Goal: Book appointment/travel/reservation

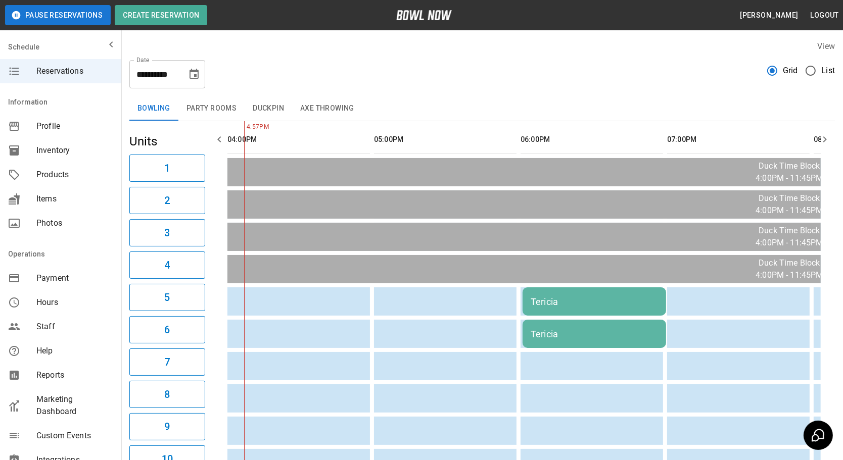
click at [558, 333] on div "Tericia" at bounding box center [594, 334] width 127 height 11
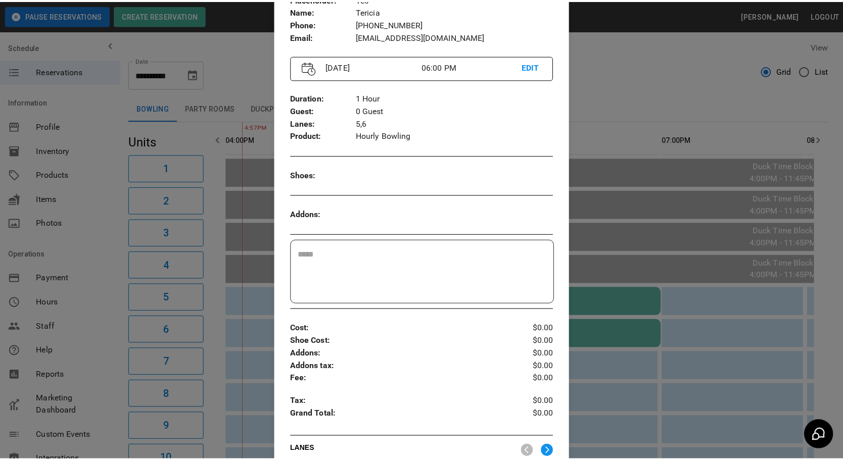
scroll to position [88, 0]
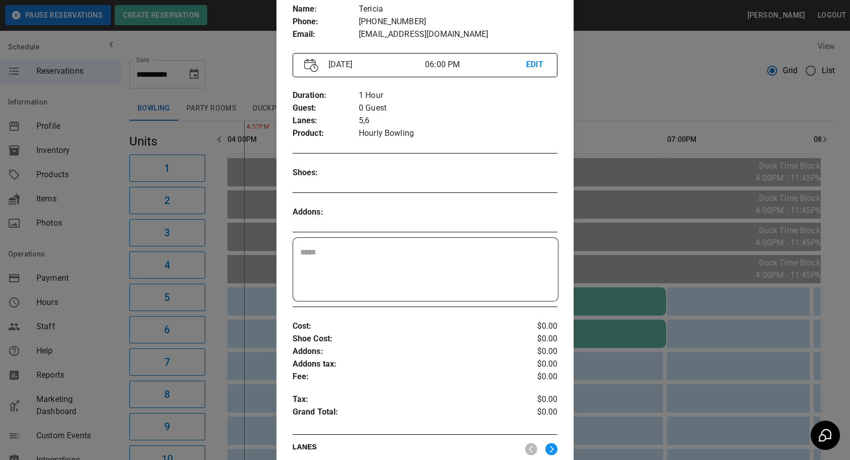
click at [696, 311] on div at bounding box center [425, 230] width 850 height 460
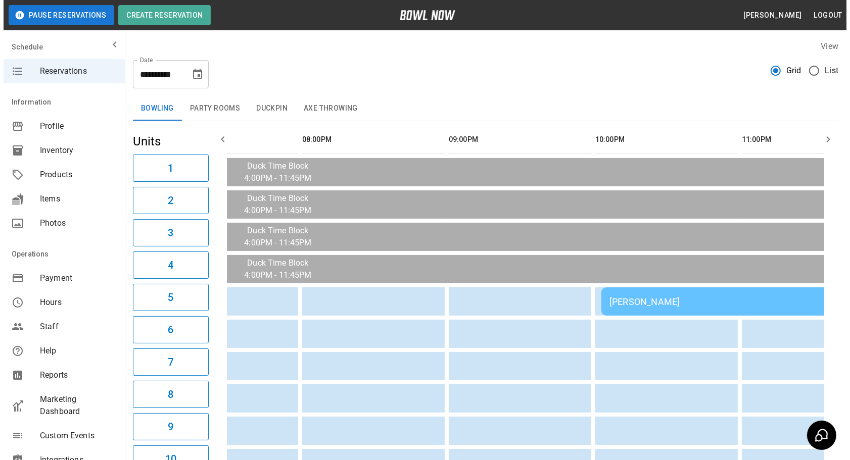
scroll to position [0, 559]
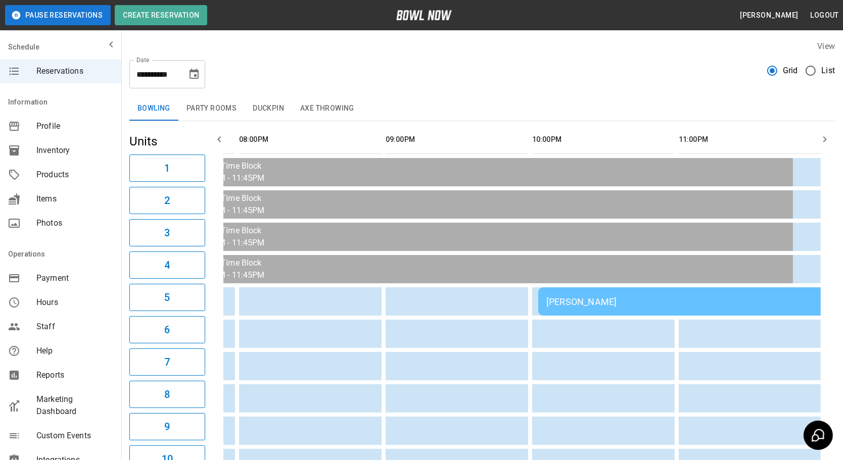
click at [582, 303] on div "Ally Patton" at bounding box center [683, 302] width 275 height 11
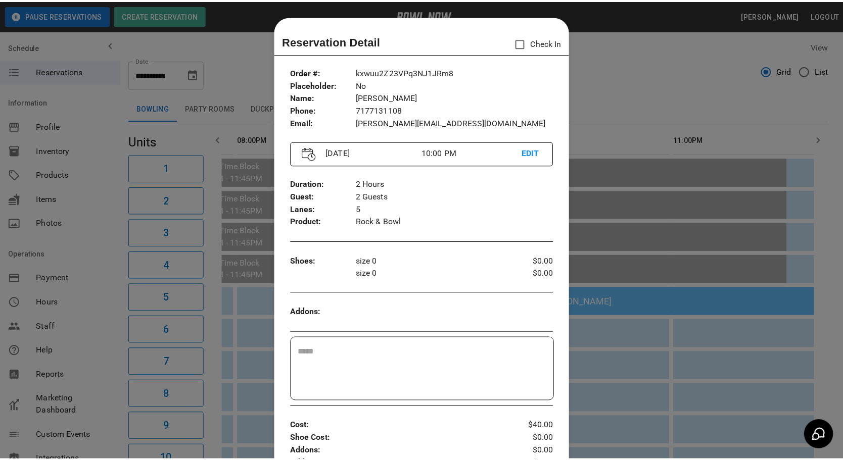
scroll to position [16, 0]
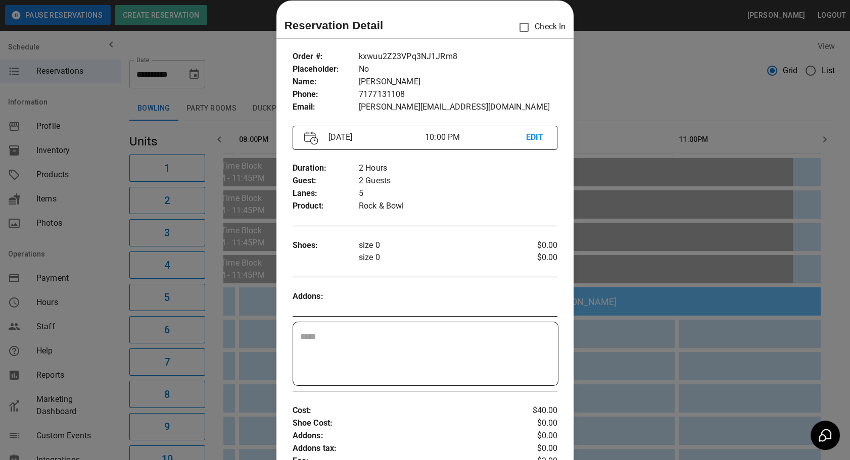
click at [685, 330] on div at bounding box center [425, 230] width 850 height 460
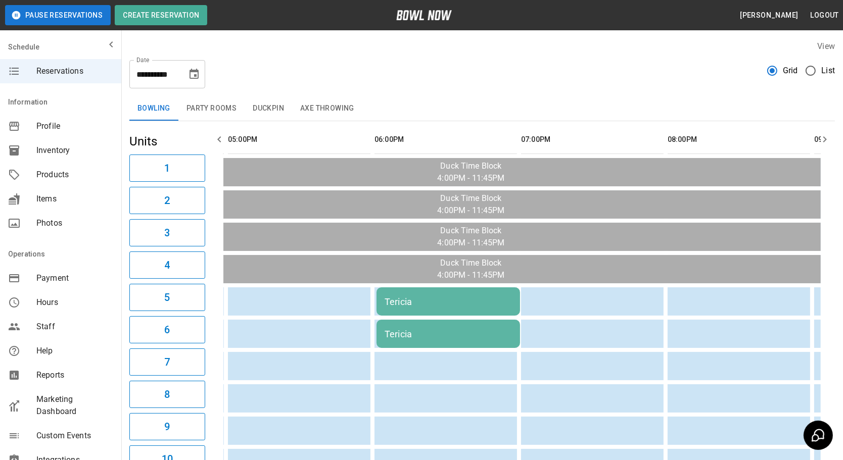
scroll to position [0, 0]
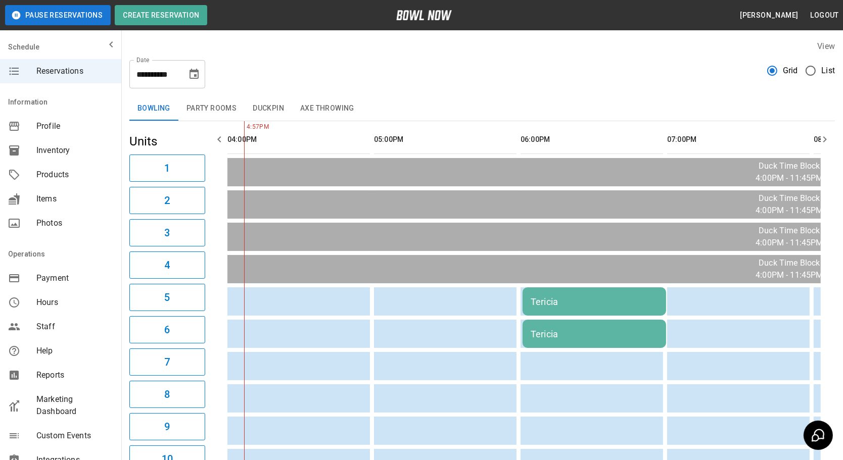
click at [219, 108] on button "Party Rooms" at bounding box center [211, 109] width 66 height 24
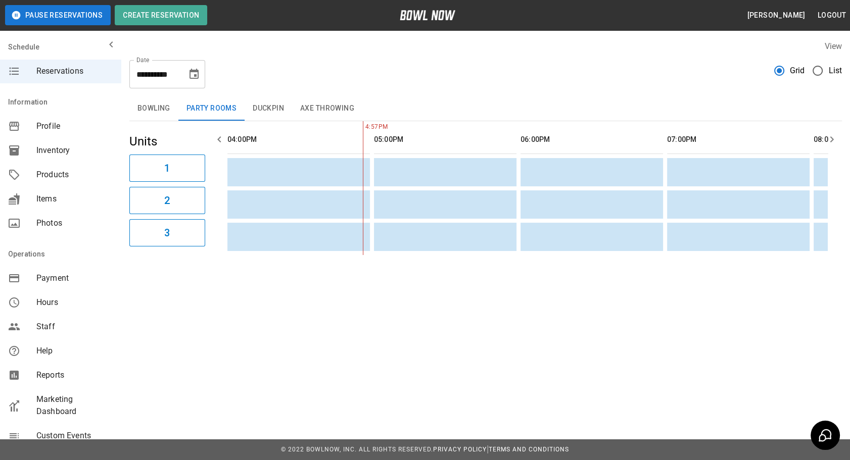
click at [273, 108] on button "Duckpin" at bounding box center [269, 109] width 48 height 24
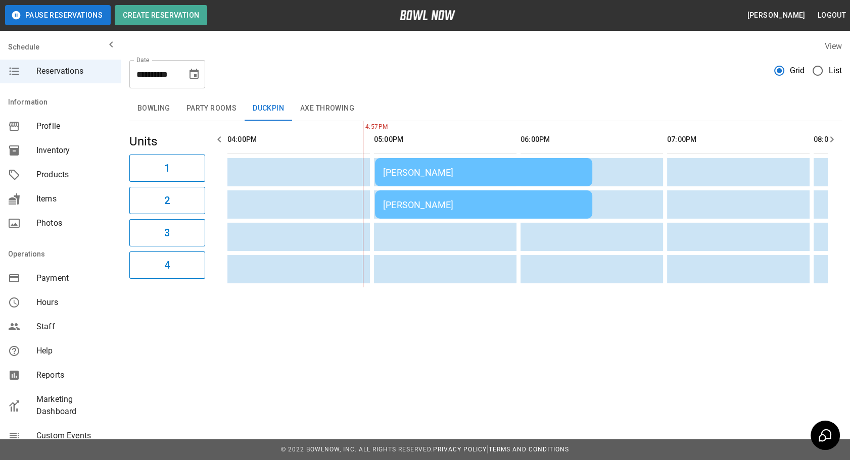
click at [432, 195] on td "DANIELLE CIOFFI" at bounding box center [483, 205] width 217 height 28
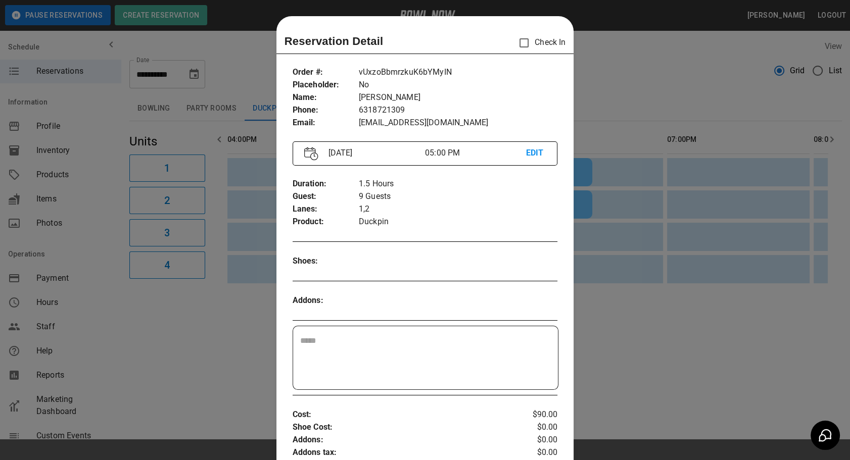
scroll to position [16, 0]
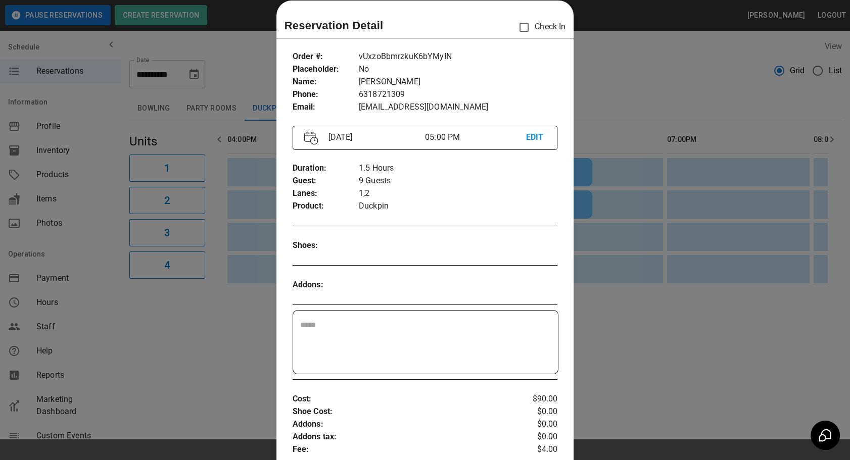
click at [575, 290] on div at bounding box center [425, 230] width 850 height 460
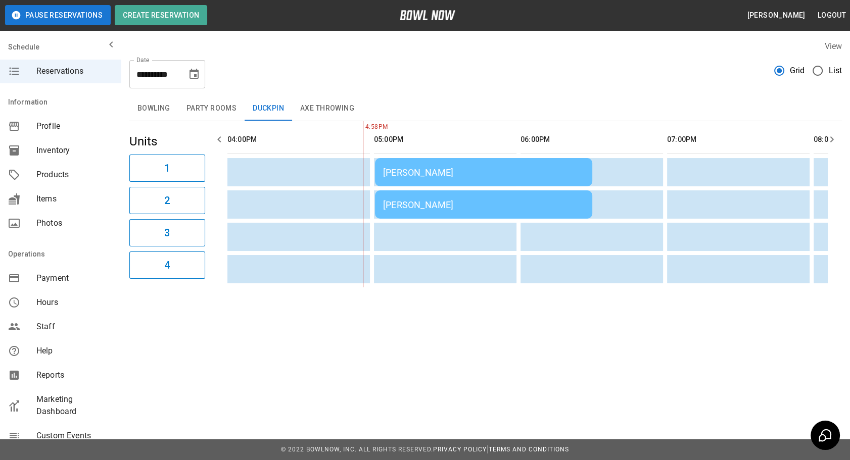
click at [453, 210] on td "DANIELLE CIOFFI" at bounding box center [483, 205] width 217 height 28
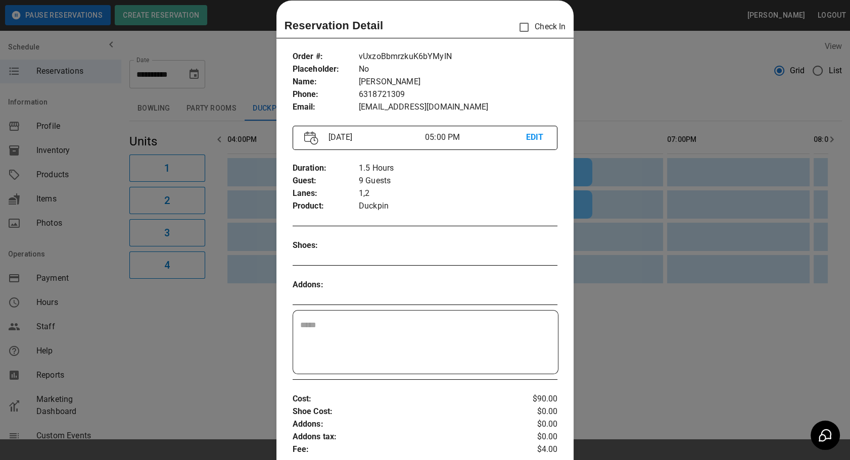
click at [622, 311] on div at bounding box center [425, 230] width 850 height 460
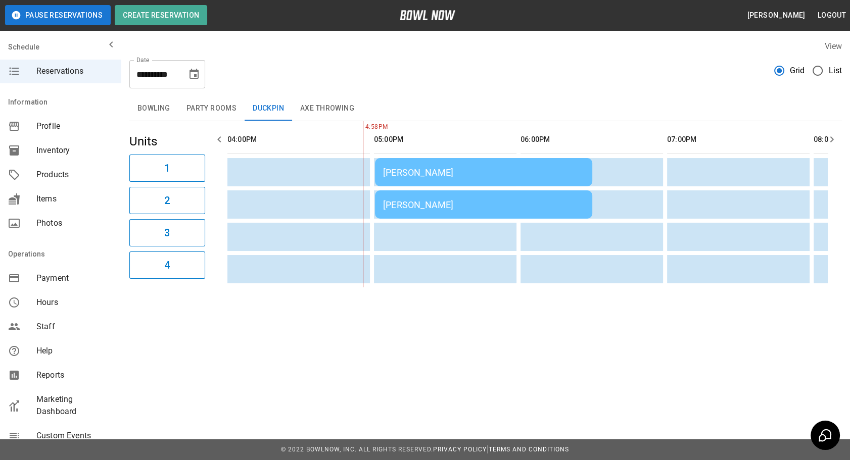
click at [430, 206] on div "DANIELLE CIOFFI" at bounding box center [483, 205] width 201 height 11
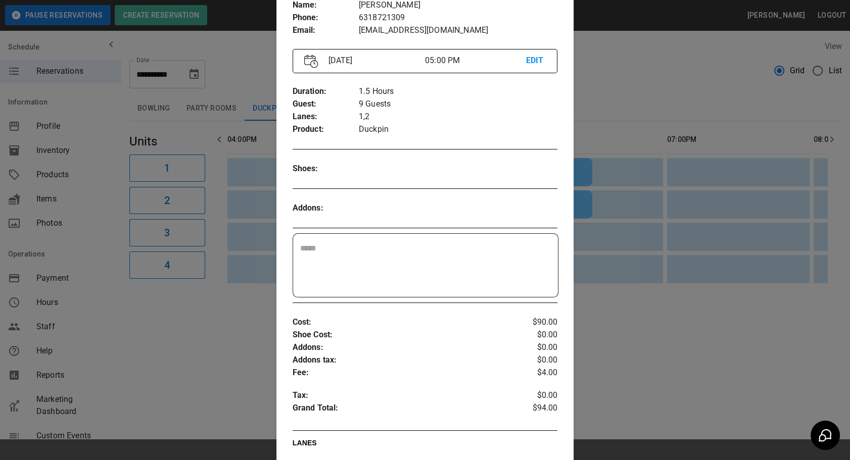
scroll to position [93, 0]
click at [630, 299] on div at bounding box center [425, 230] width 850 height 460
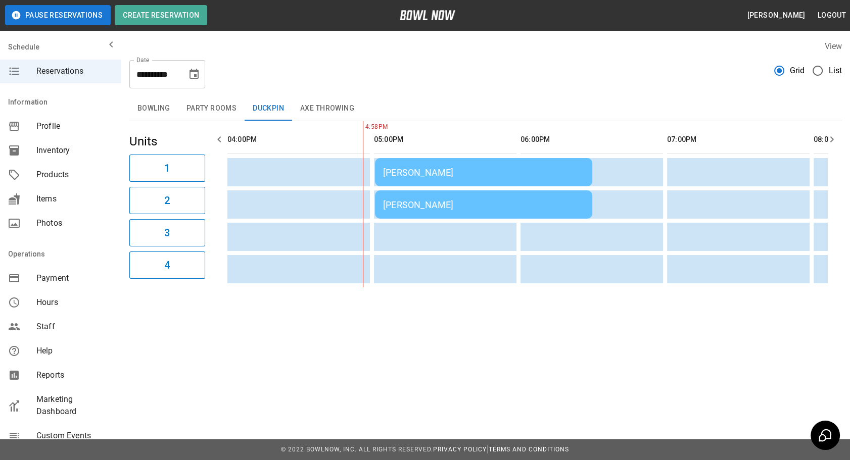
click at [319, 107] on button "Axe Throwing" at bounding box center [327, 109] width 70 height 24
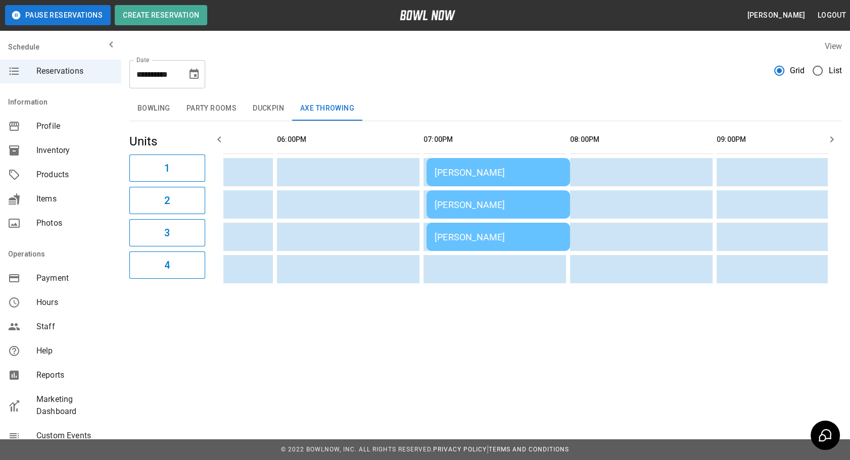
scroll to position [0, 247]
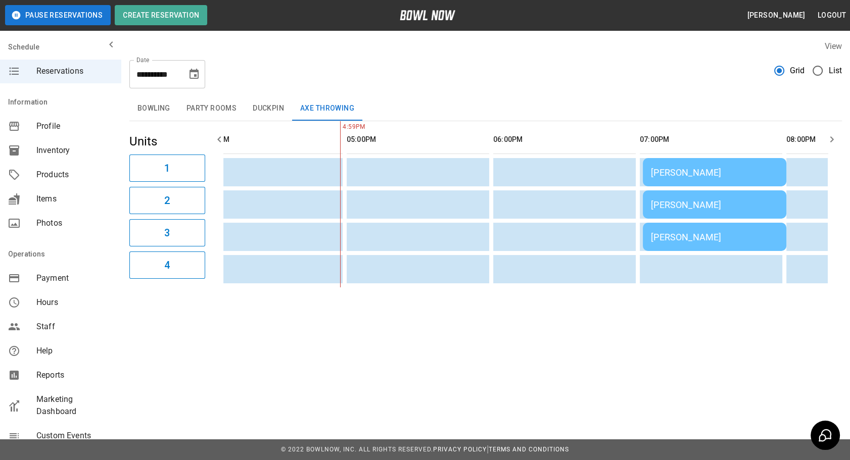
click at [277, 117] on button "Duckpin" at bounding box center [269, 109] width 48 height 24
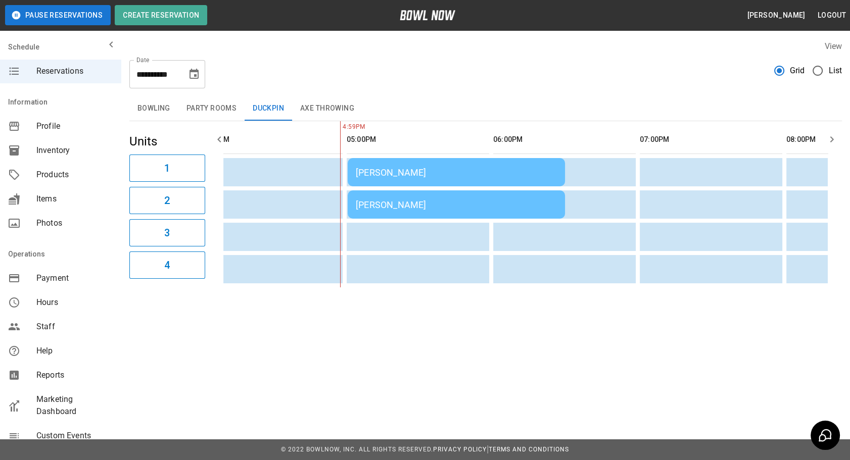
click at [313, 107] on button "Axe Throwing" at bounding box center [327, 109] width 70 height 24
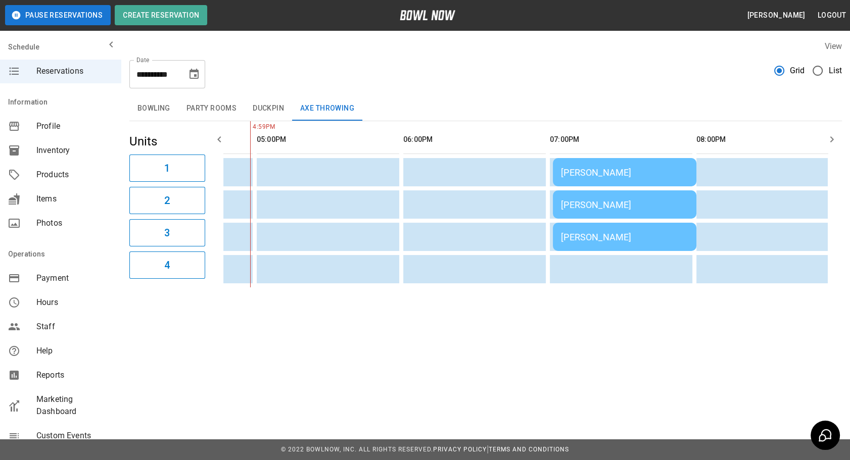
click at [584, 244] on td "DANIELLE CIOFFI" at bounding box center [625, 237] width 144 height 28
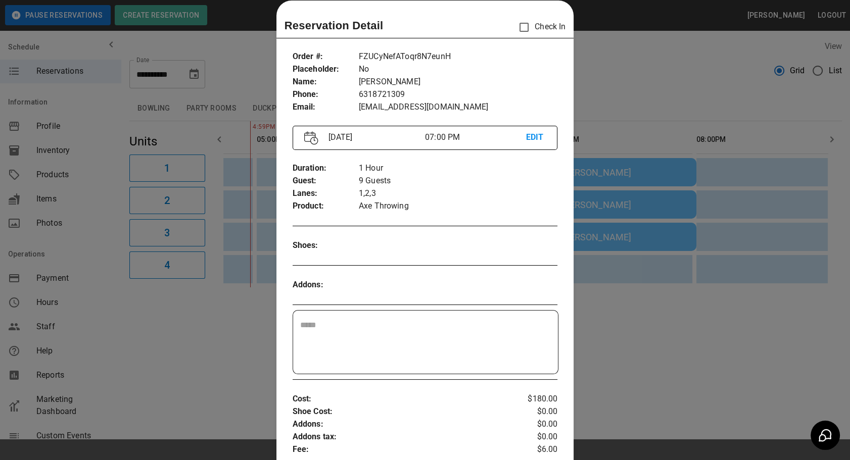
click at [691, 300] on div at bounding box center [425, 230] width 850 height 460
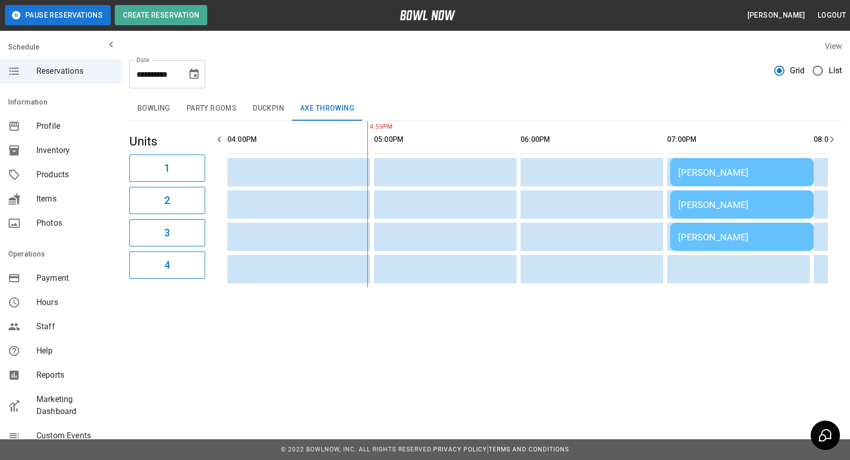
click at [265, 116] on button "Duckpin" at bounding box center [269, 109] width 48 height 24
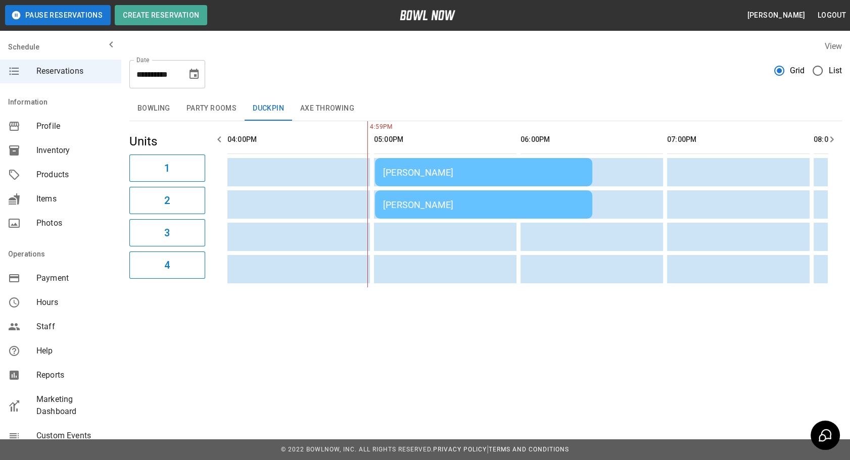
click at [434, 197] on td "DANIELLE CIOFFI" at bounding box center [483, 205] width 217 height 28
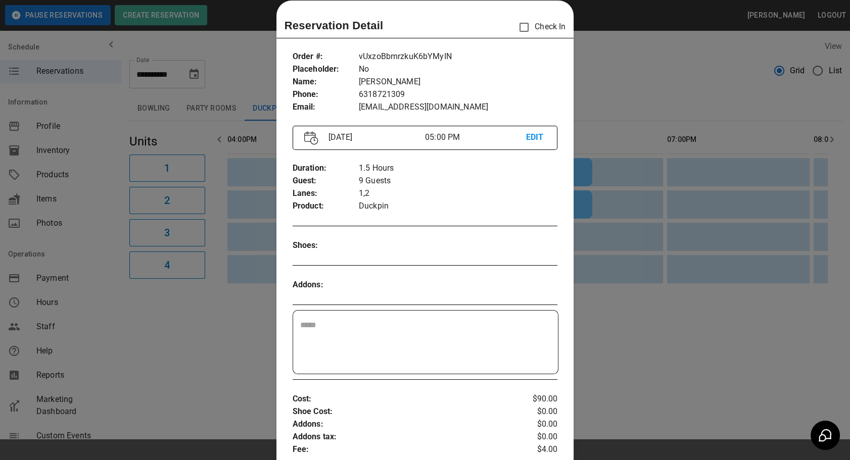
click at [675, 205] on div at bounding box center [425, 230] width 850 height 460
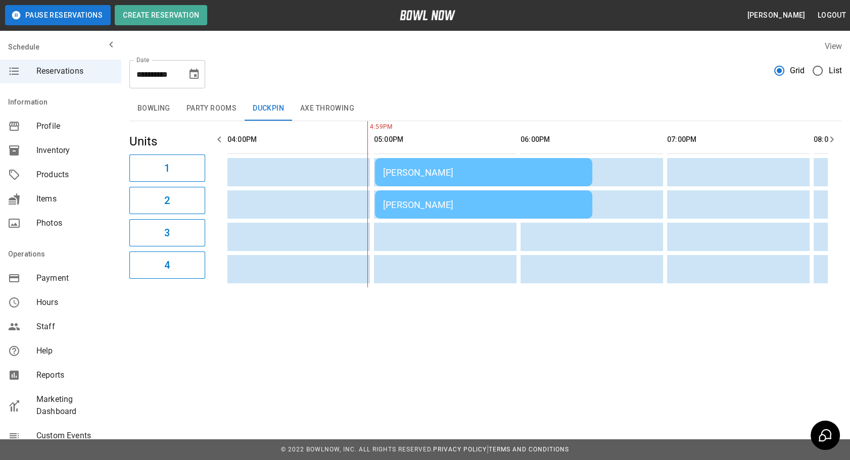
click at [330, 107] on button "Axe Throwing" at bounding box center [327, 109] width 70 height 24
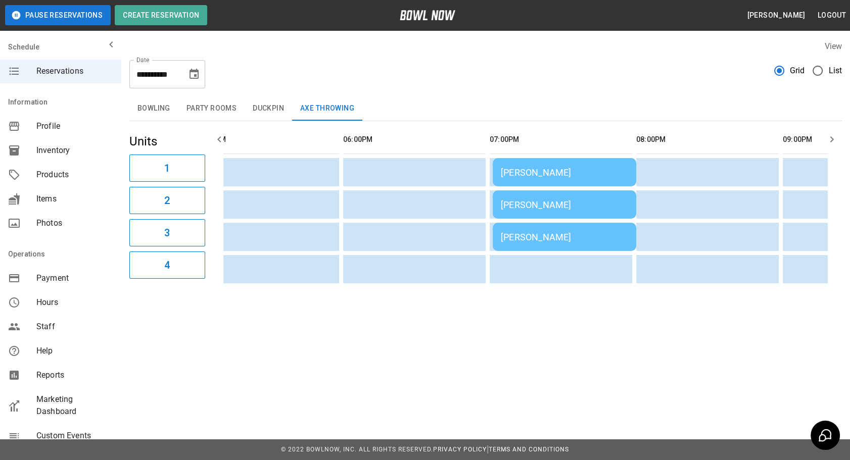
click at [521, 177] on div "DANIELLE CIOFFI" at bounding box center [564, 172] width 127 height 11
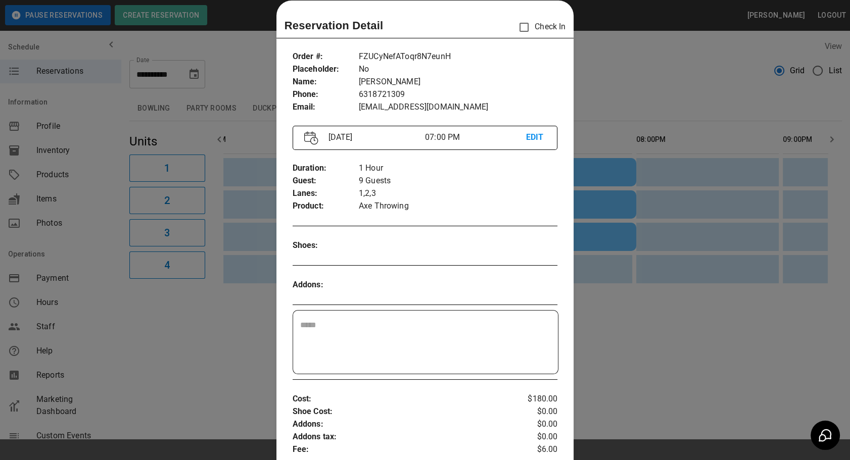
click at [648, 142] on div at bounding box center [425, 230] width 850 height 460
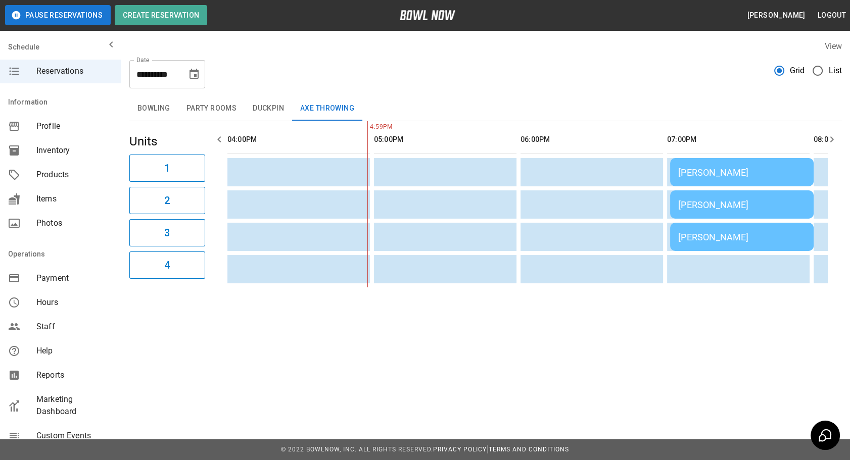
click at [145, 107] on button "Bowling" at bounding box center [153, 109] width 49 height 24
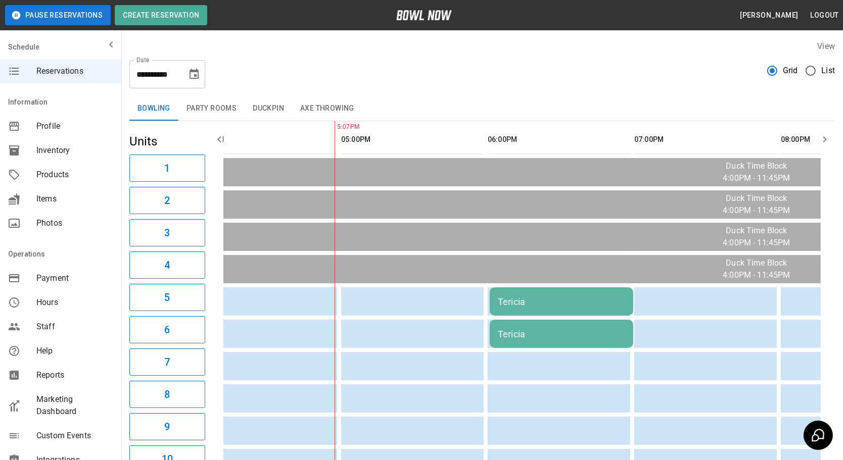
scroll to position [0, 29]
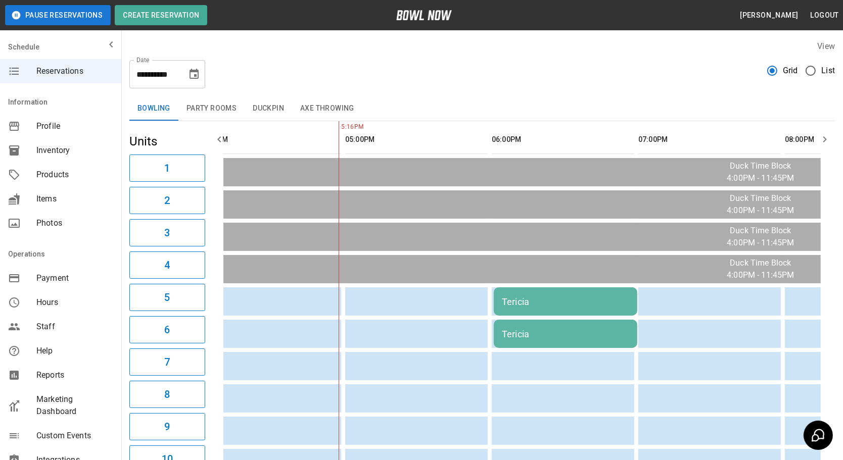
click at [278, 118] on button "Duckpin" at bounding box center [269, 109] width 48 height 24
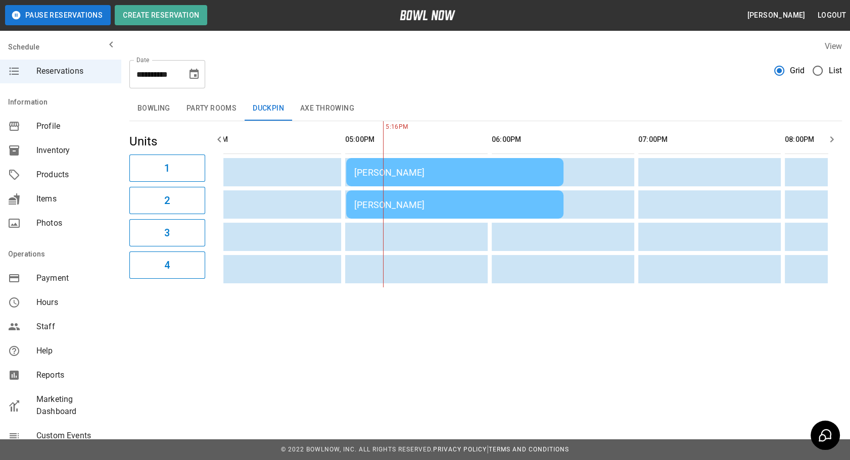
scroll to position [0, 147]
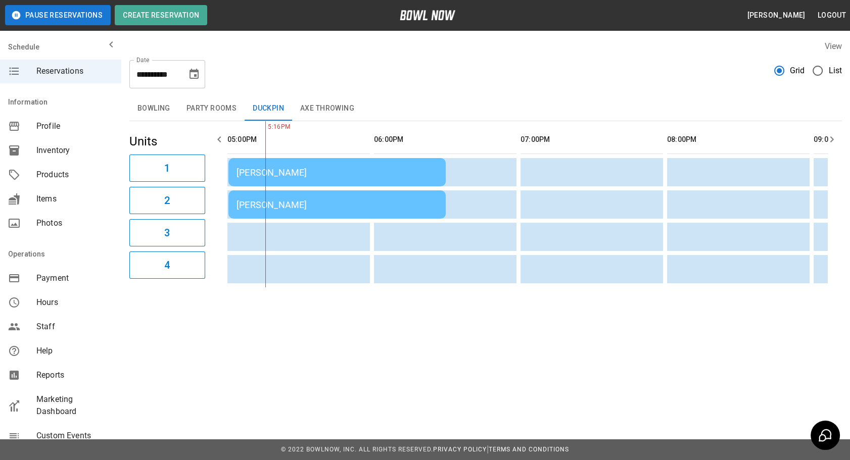
click at [332, 213] on td "DANIELLE CIOFFI" at bounding box center [336, 205] width 217 height 28
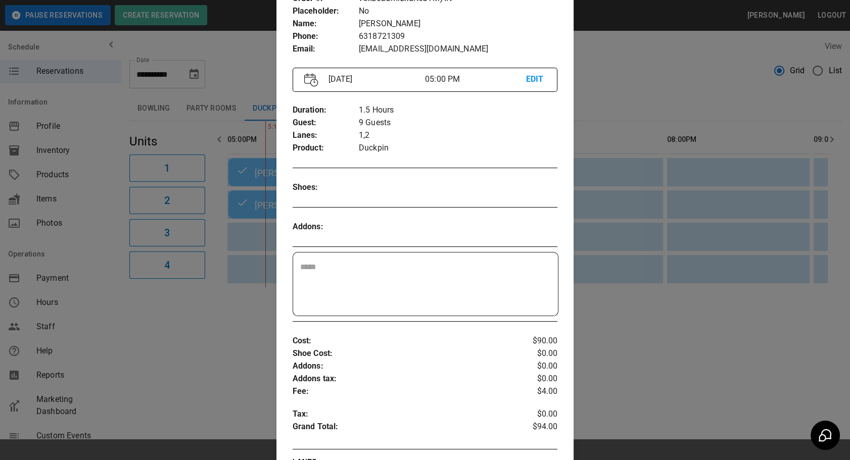
scroll to position [75, 0]
click at [652, 324] on div at bounding box center [425, 230] width 850 height 460
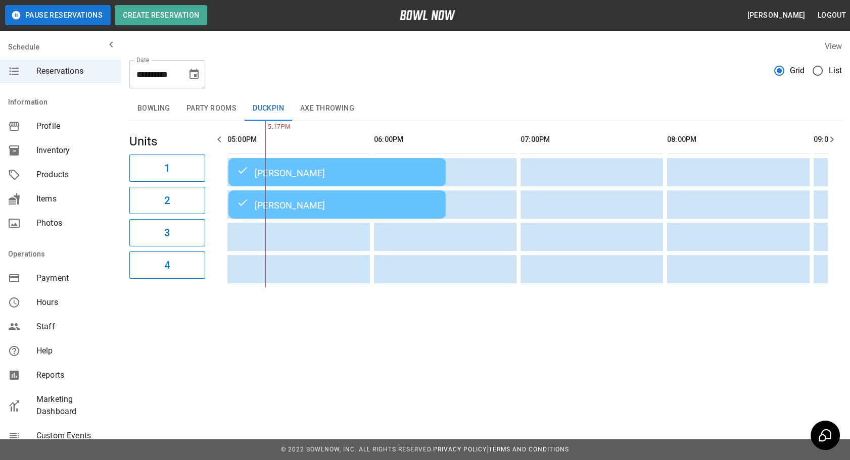
click at [188, 76] on icon "Choose date, selected date is Oct 10, 2025" at bounding box center [194, 74] width 12 height 12
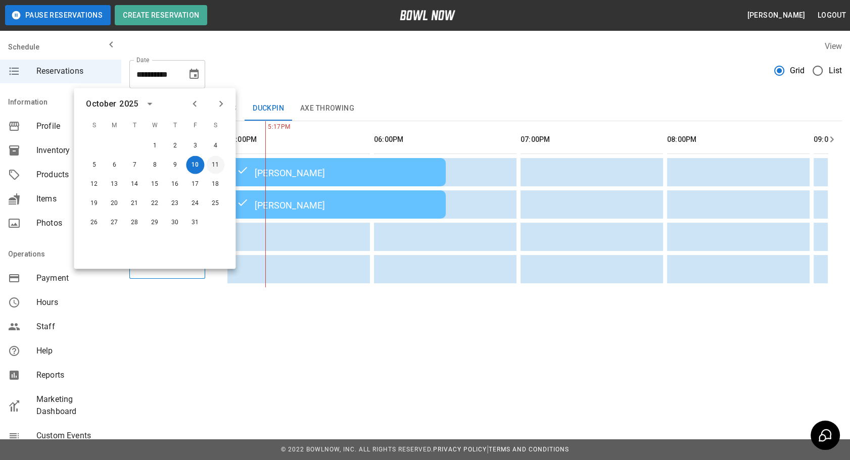
click at [215, 163] on button "11" at bounding box center [215, 165] width 18 height 18
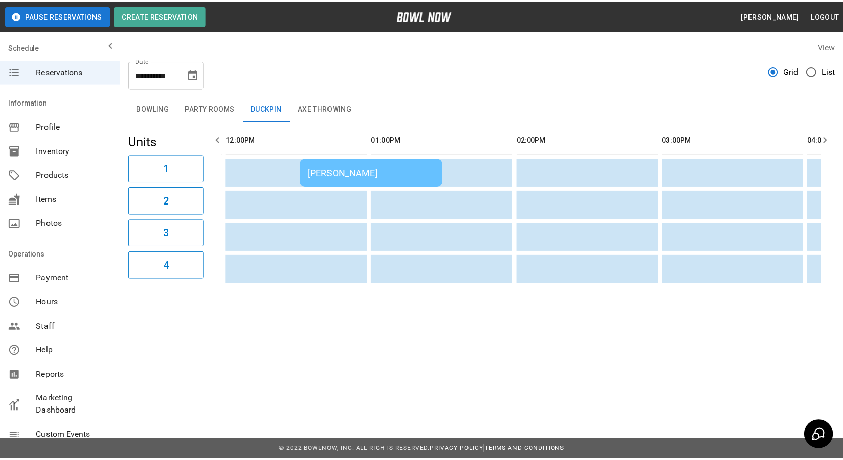
scroll to position [0, 880]
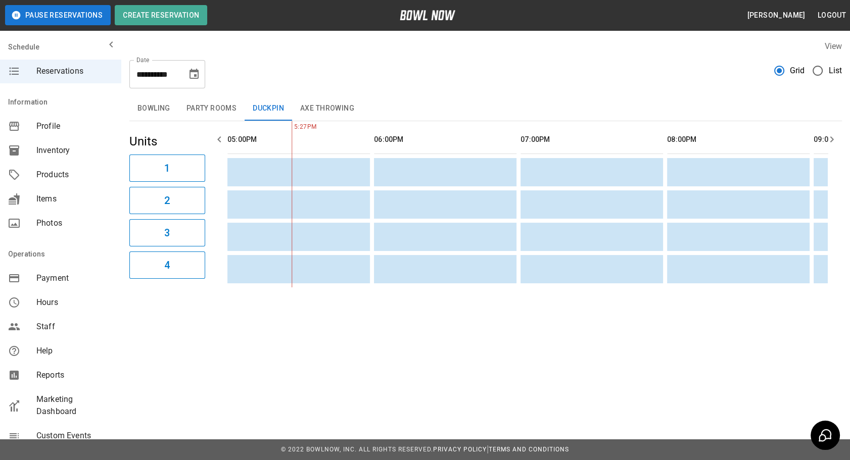
click at [153, 107] on button "Bowling" at bounding box center [153, 109] width 49 height 24
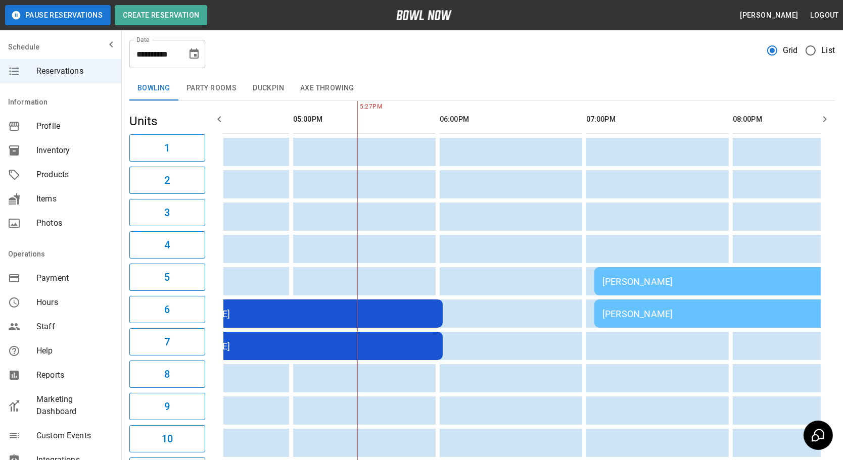
scroll to position [0, 807]
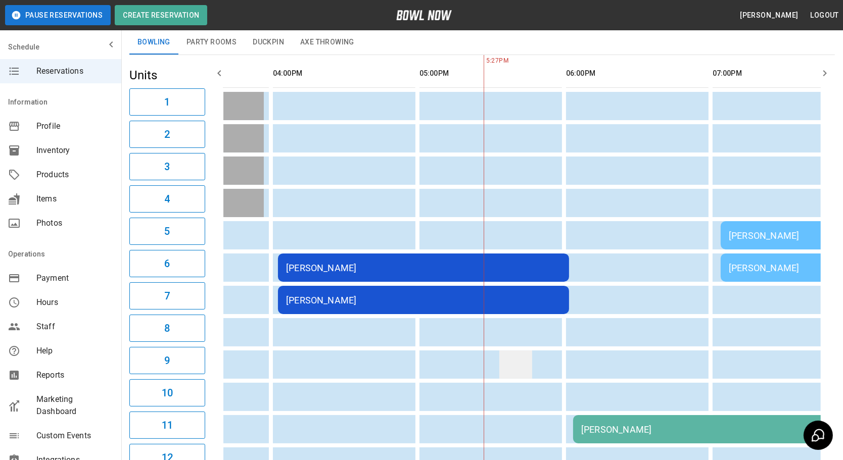
drag, startPoint x: 507, startPoint y: 358, endPoint x: 488, endPoint y: 359, distance: 19.2
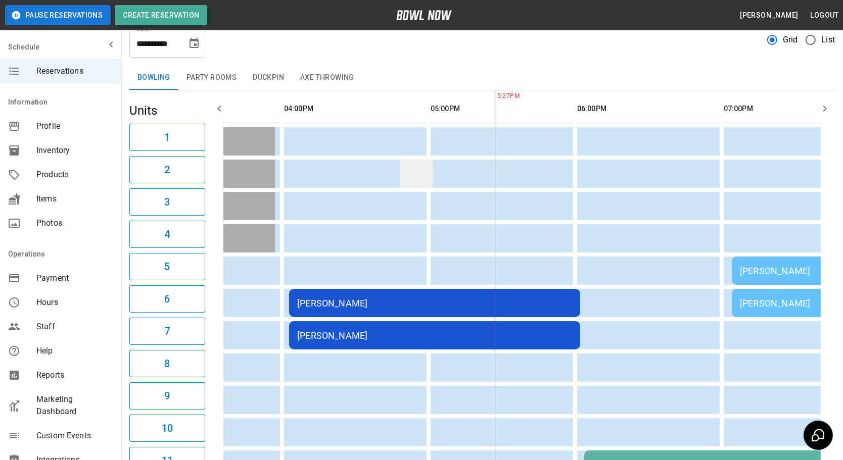
scroll to position [0, 0]
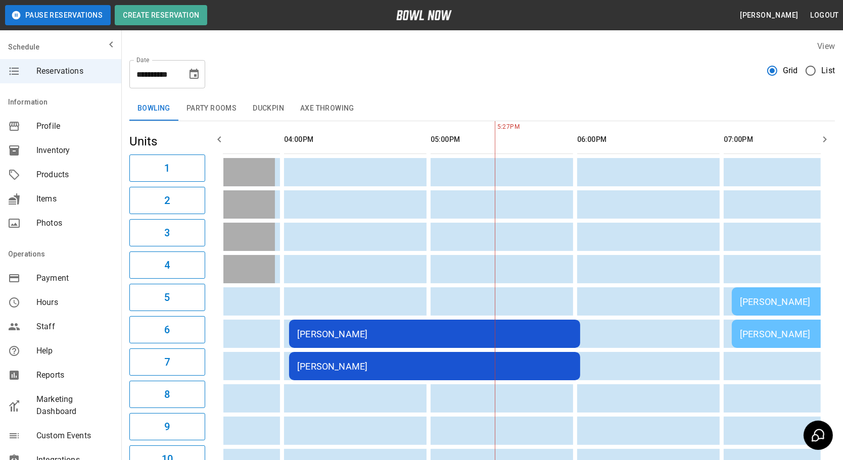
click at [207, 107] on button "Party Rooms" at bounding box center [211, 109] width 66 height 24
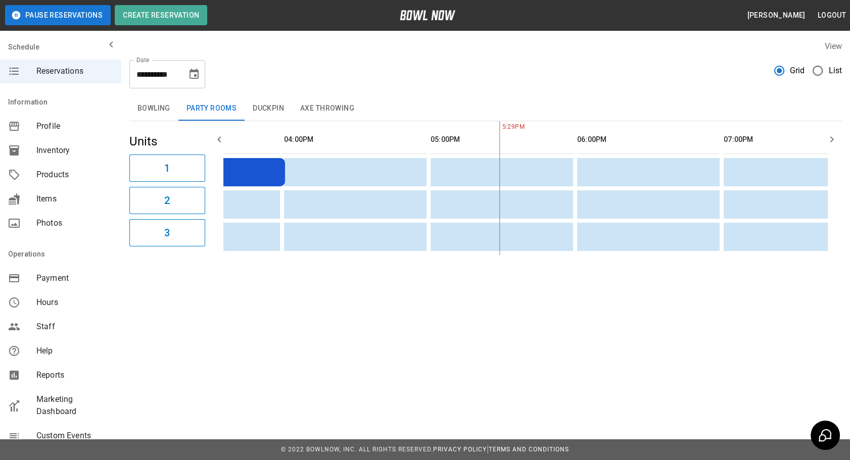
click at [157, 111] on button "Bowling" at bounding box center [153, 109] width 49 height 24
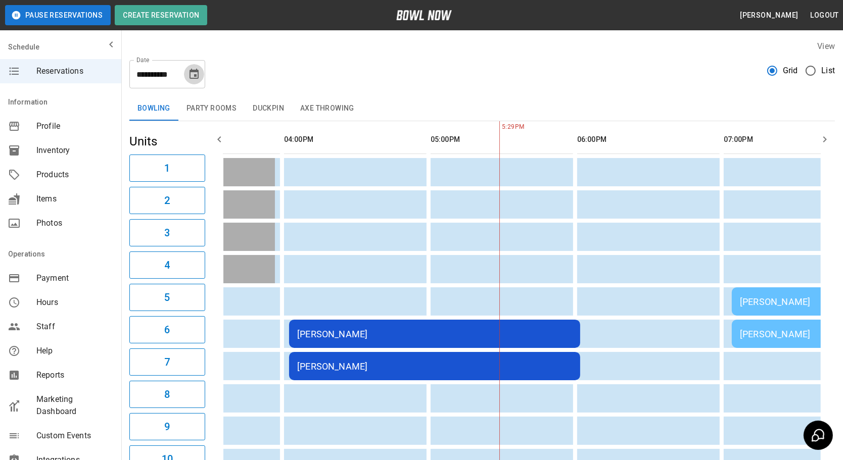
click at [191, 71] on icon "Choose date, selected date is Oct 11, 2025" at bounding box center [194, 74] width 9 height 10
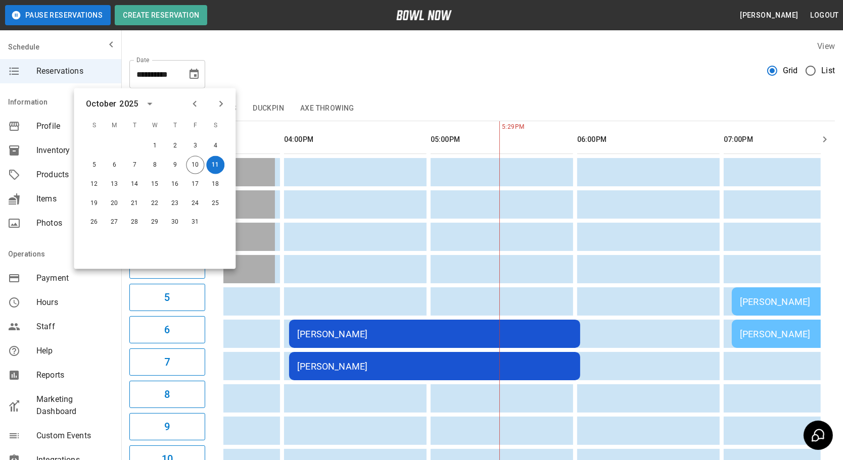
click at [364, 78] on div "**********" at bounding box center [482, 70] width 706 height 36
click at [276, 65] on div "**********" at bounding box center [482, 70] width 706 height 36
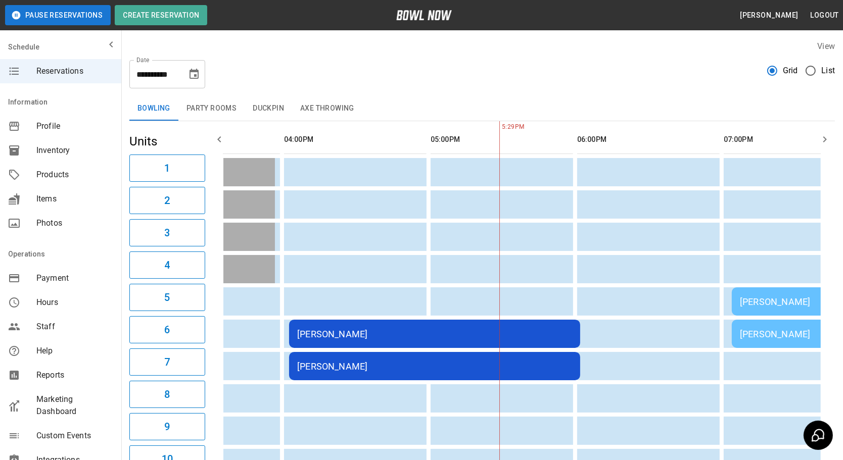
click at [194, 79] on icon "Choose date, selected date is Oct 11, 2025" at bounding box center [194, 74] width 12 height 12
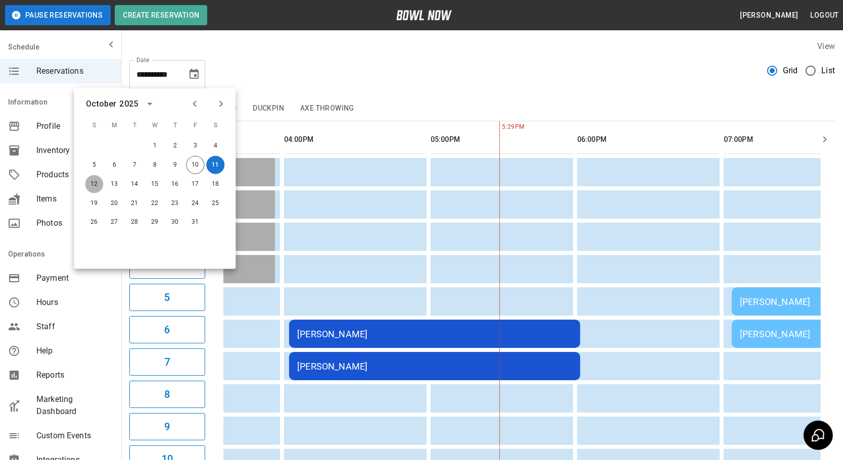
click at [92, 186] on button "12" at bounding box center [94, 184] width 18 height 18
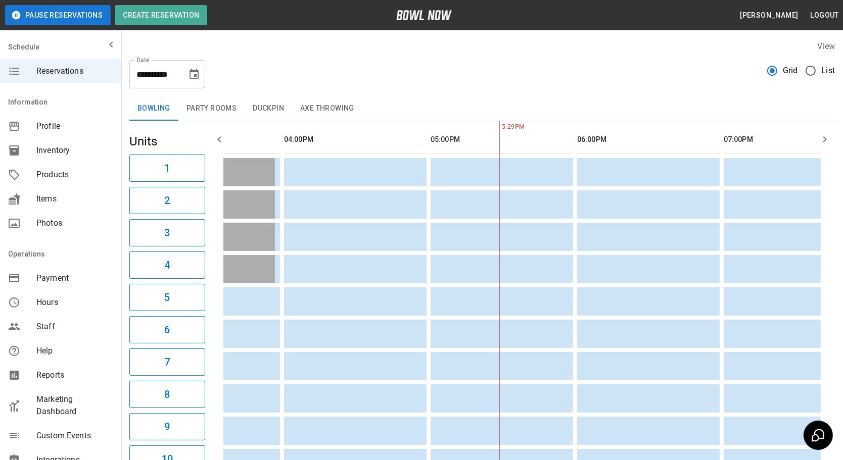
drag, startPoint x: 232, startPoint y: 142, endPoint x: 225, endPoint y: 142, distance: 6.1
click at [229, 142] on th "sticky table" at bounding box center [231, 139] width 33 height 29
click at [222, 142] on icon "button" at bounding box center [219, 139] width 12 height 12
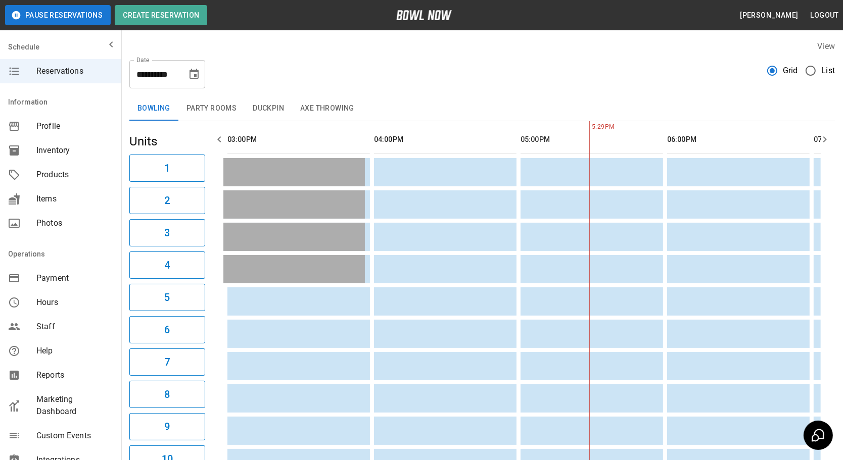
click at [222, 142] on icon "button" at bounding box center [219, 139] width 12 height 12
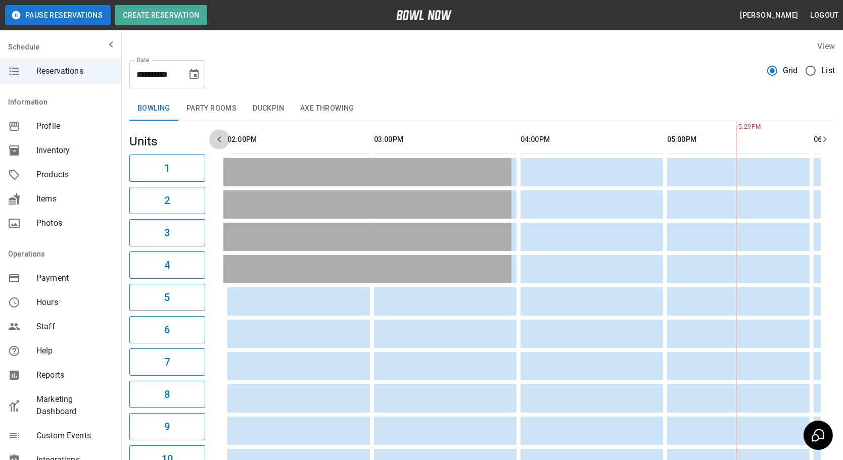
click at [222, 142] on icon "button" at bounding box center [219, 139] width 12 height 12
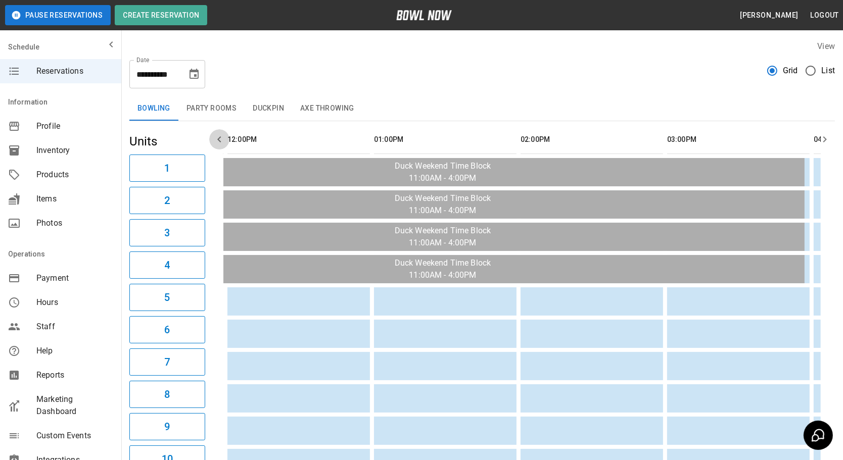
click at [222, 142] on icon "button" at bounding box center [219, 139] width 12 height 12
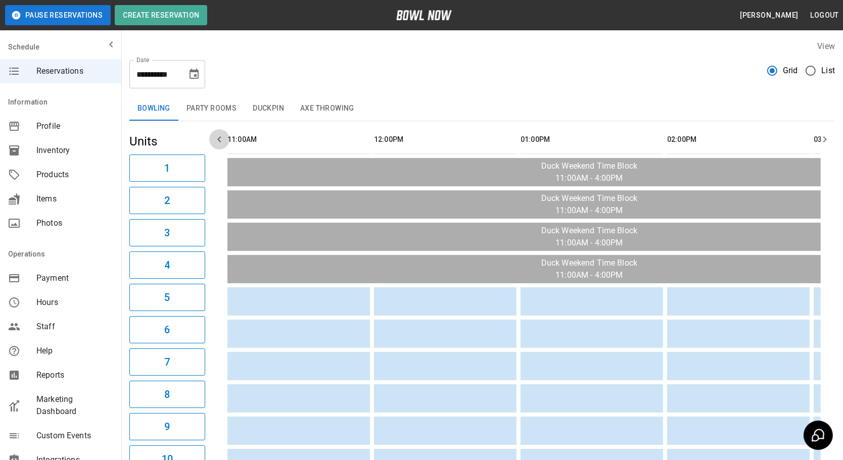
click at [222, 142] on icon "button" at bounding box center [219, 139] width 12 height 12
click at [833, 142] on button "button" at bounding box center [825, 139] width 20 height 20
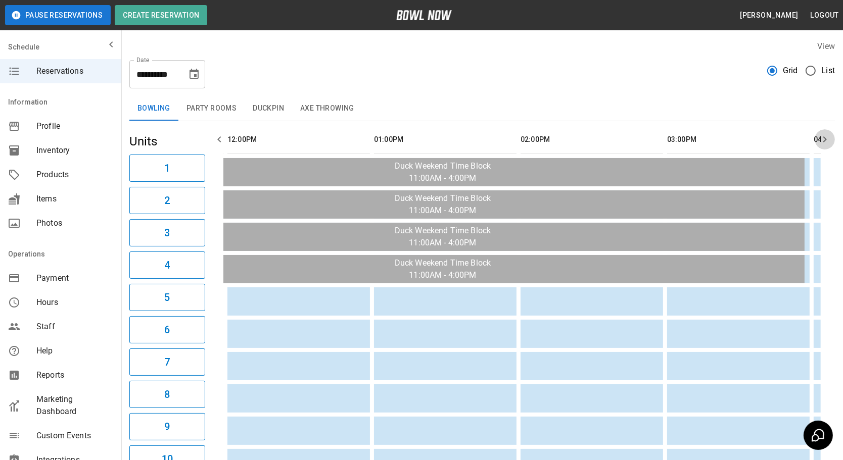
click at [833, 142] on button "button" at bounding box center [825, 139] width 20 height 20
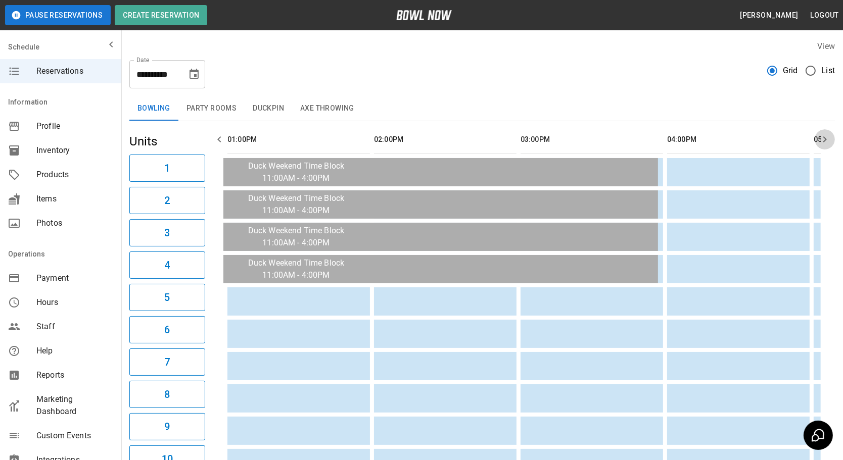
click at [833, 142] on button "button" at bounding box center [825, 139] width 20 height 20
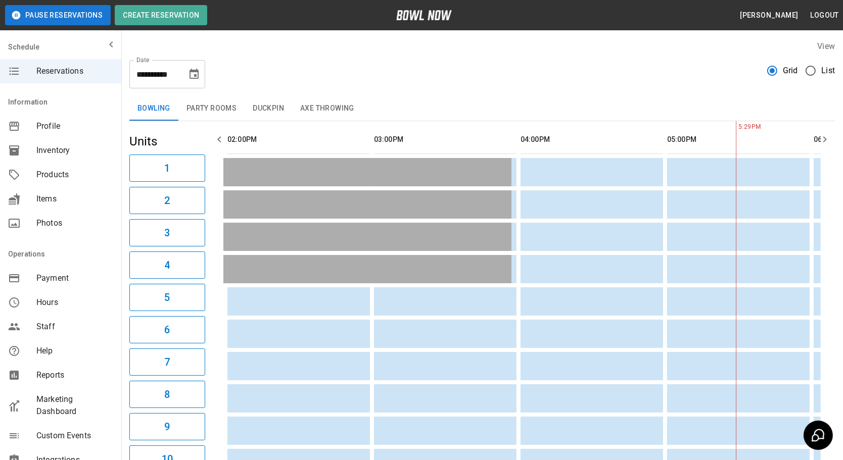
click at [833, 142] on button "button" at bounding box center [825, 139] width 20 height 20
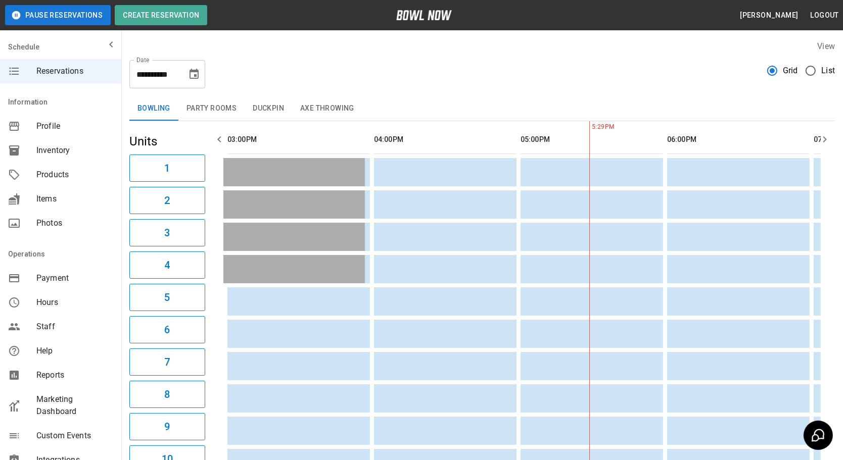
click at [833, 142] on button "button" at bounding box center [825, 139] width 20 height 20
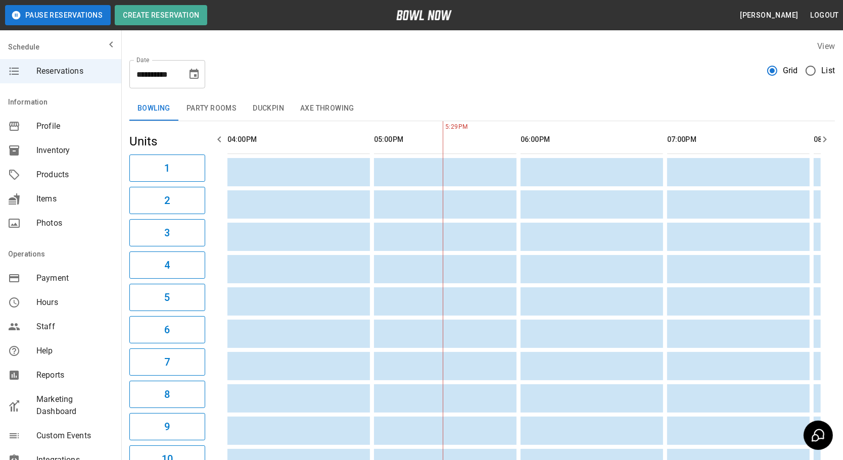
click at [833, 142] on button "button" at bounding box center [825, 139] width 20 height 20
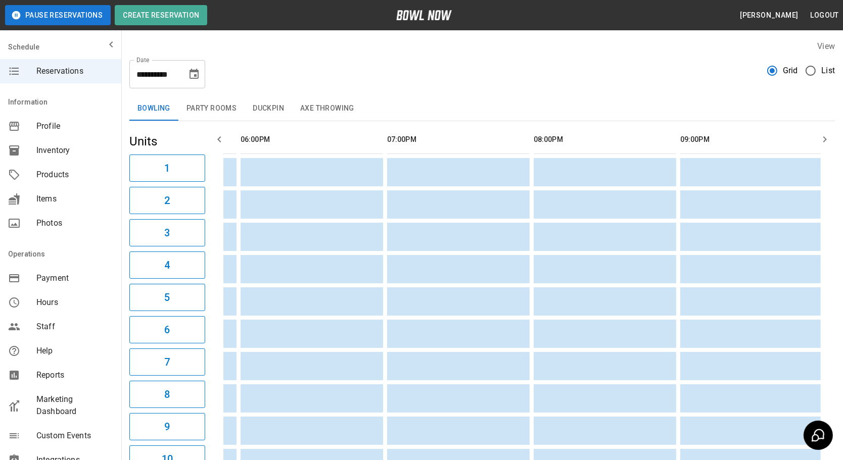
click at [833, 142] on button "button" at bounding box center [825, 139] width 20 height 20
click at [203, 111] on button "Party Rooms" at bounding box center [211, 109] width 66 height 24
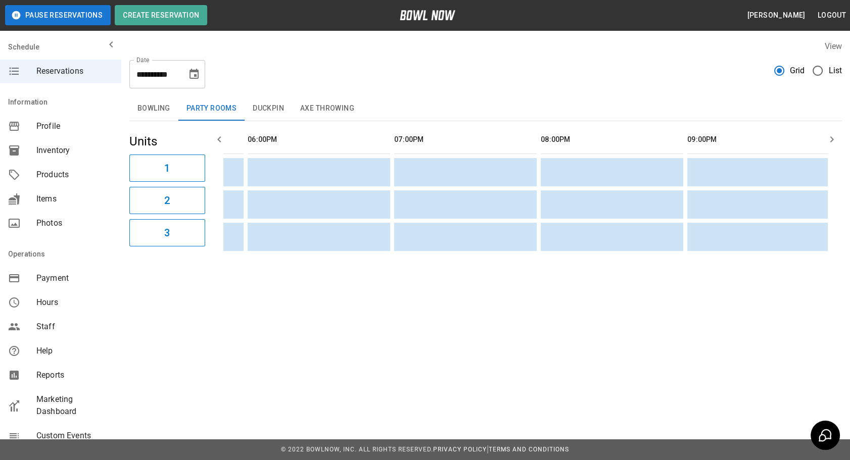
click at [138, 106] on button "Bowling" at bounding box center [153, 109] width 49 height 24
click at [219, 140] on icon "button" at bounding box center [219, 139] width 12 height 12
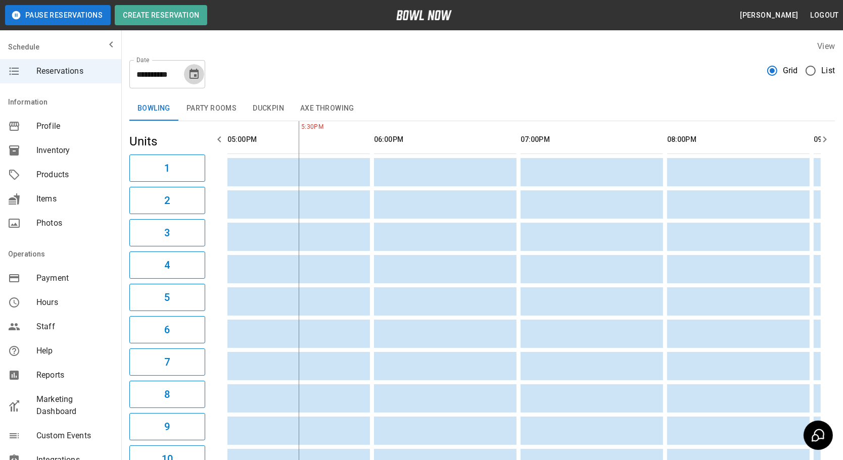
drag, startPoint x: 193, startPoint y: 76, endPoint x: 197, endPoint y: 71, distance: 6.1
click at [194, 76] on icon "Choose date, selected date is Oct 12, 2025" at bounding box center [194, 74] width 12 height 12
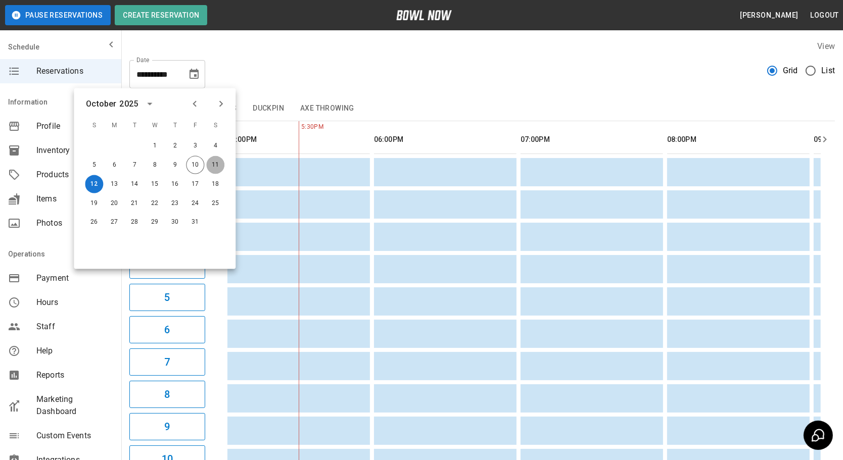
click at [214, 163] on button "11" at bounding box center [215, 165] width 18 height 18
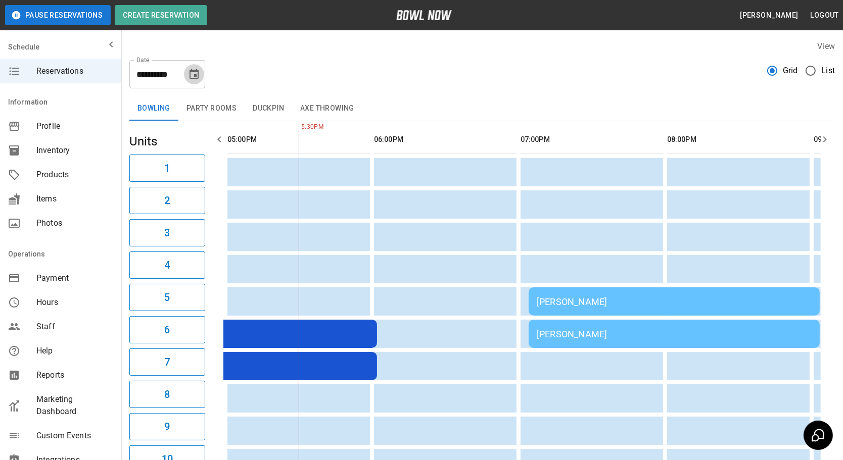
click at [197, 73] on icon "Choose date, selected date is Oct 11, 2025" at bounding box center [194, 74] width 12 height 12
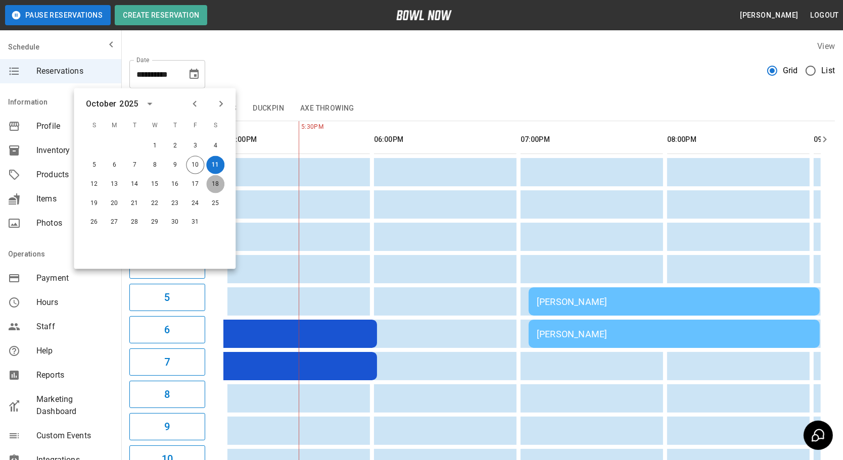
click at [208, 182] on button "18" at bounding box center [215, 184] width 18 height 18
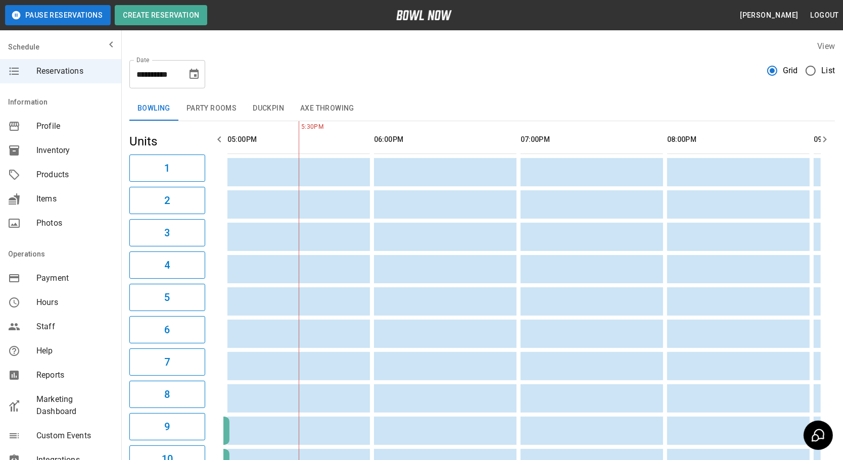
click at [234, 139] on th "sticky table" at bounding box center [250, 139] width 33 height 29
click at [222, 142] on icon "button" at bounding box center [219, 139] width 12 height 12
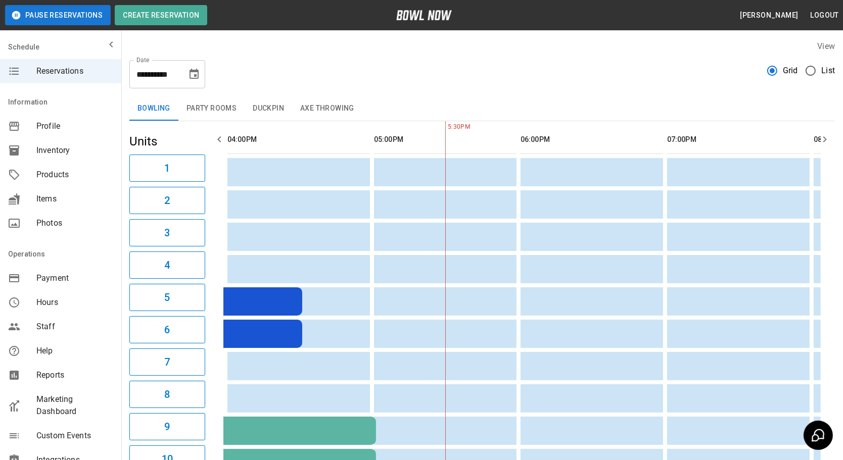
click at [222, 142] on icon "button" at bounding box center [219, 139] width 12 height 12
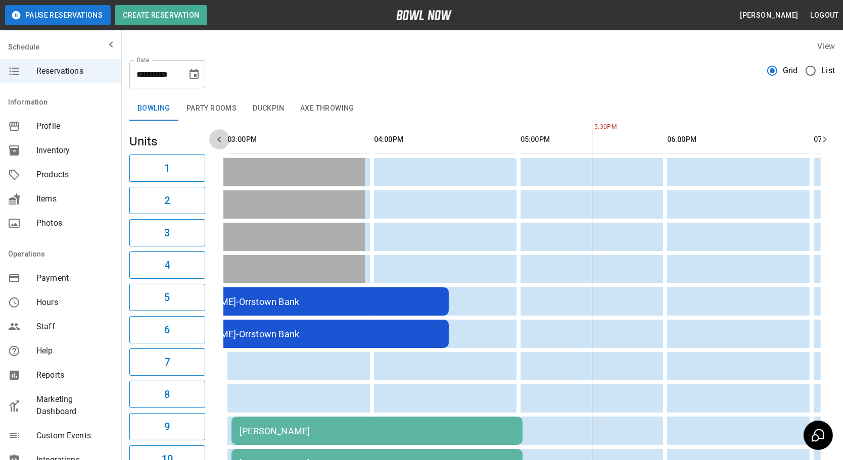
click at [222, 142] on icon "button" at bounding box center [219, 139] width 12 height 12
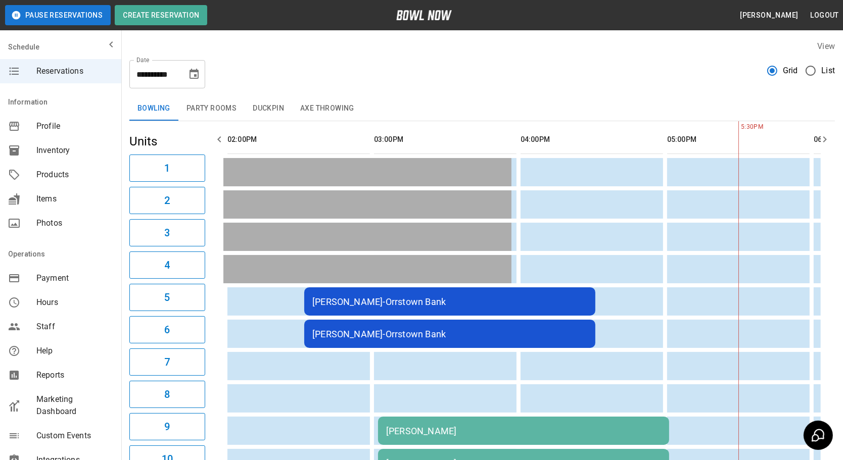
click at [222, 142] on icon "button" at bounding box center [219, 139] width 12 height 12
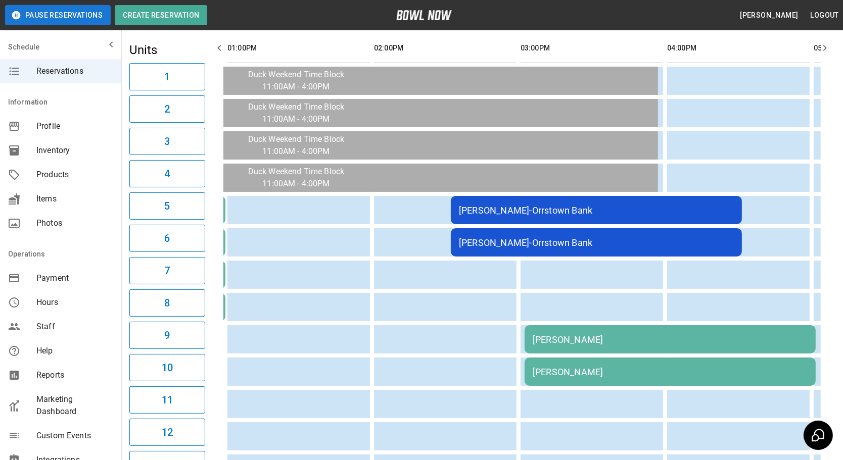
click at [589, 342] on td "Samantha Halabi" at bounding box center [670, 340] width 291 height 28
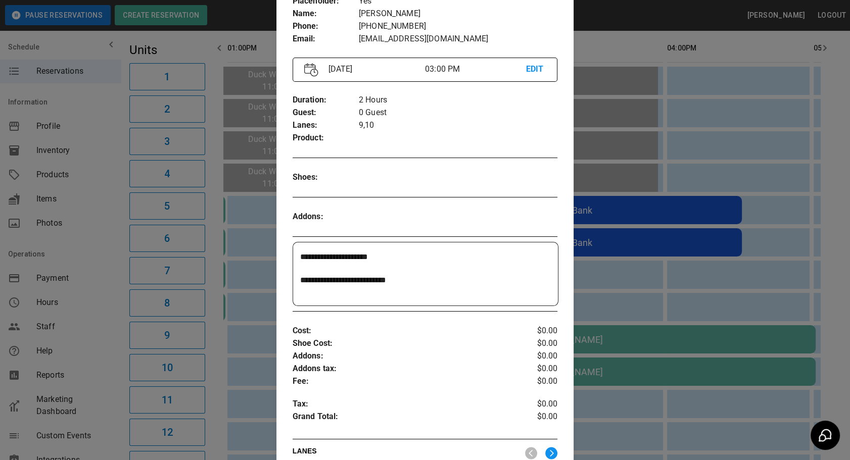
click at [664, 285] on div at bounding box center [425, 230] width 850 height 460
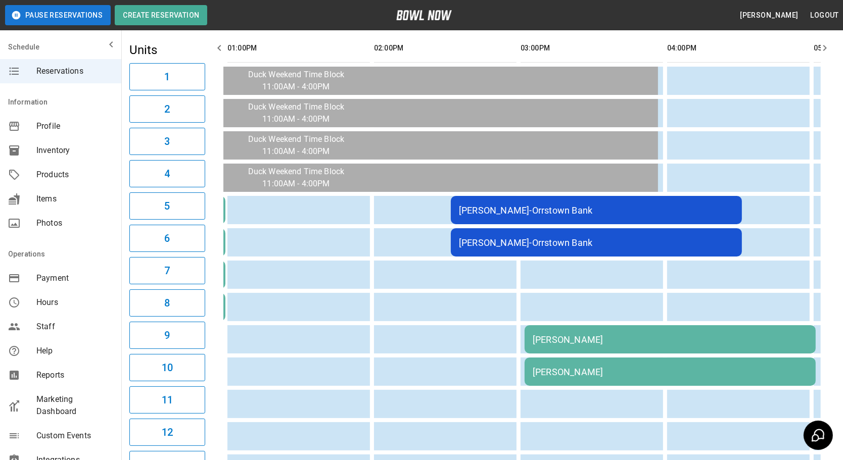
click at [577, 367] on div "Samantha Halabi" at bounding box center [670, 372] width 275 height 11
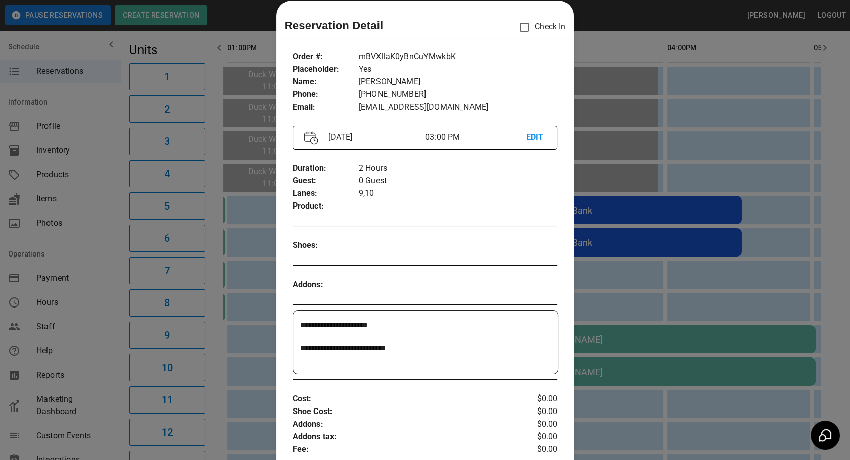
click at [673, 290] on div at bounding box center [425, 230] width 850 height 460
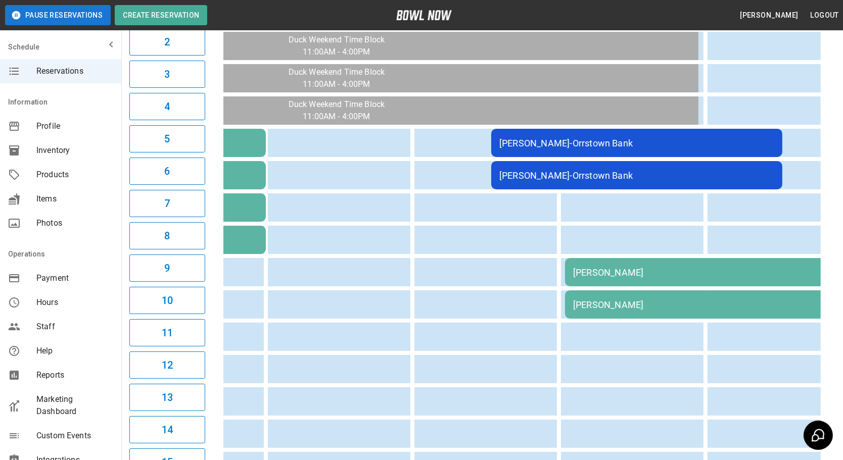
click at [586, 267] on div "Samantha Halabi" at bounding box center [710, 272] width 275 height 11
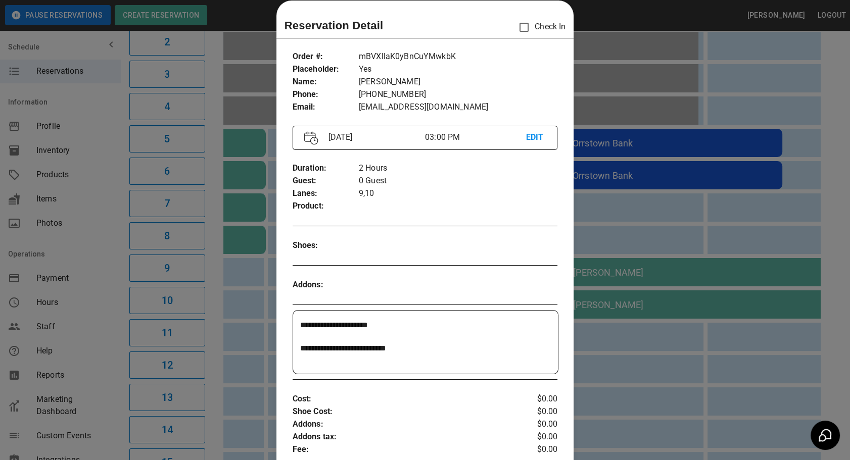
click at [650, 245] on div at bounding box center [425, 230] width 850 height 460
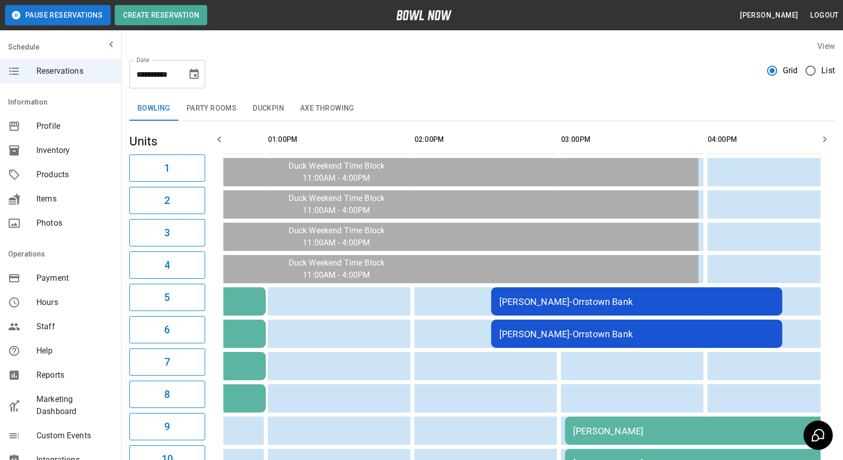
click at [204, 69] on div "**********" at bounding box center [167, 74] width 76 height 28
click at [197, 72] on icon "Choose date, selected date is Oct 18, 2025" at bounding box center [194, 74] width 12 height 12
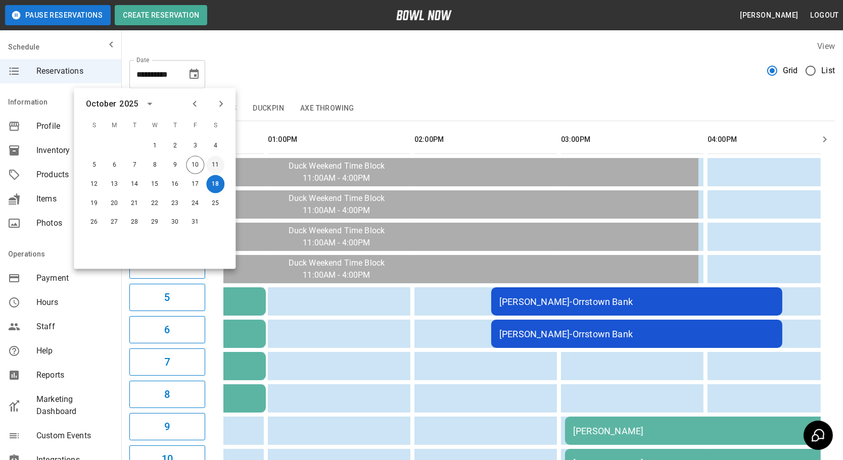
click at [221, 172] on button "11" at bounding box center [215, 165] width 18 height 18
click at [216, 165] on button "11" at bounding box center [215, 165] width 18 height 18
click at [221, 162] on button "11" at bounding box center [215, 165] width 18 height 18
click at [216, 165] on button "11" at bounding box center [215, 165] width 18 height 18
type input "**********"
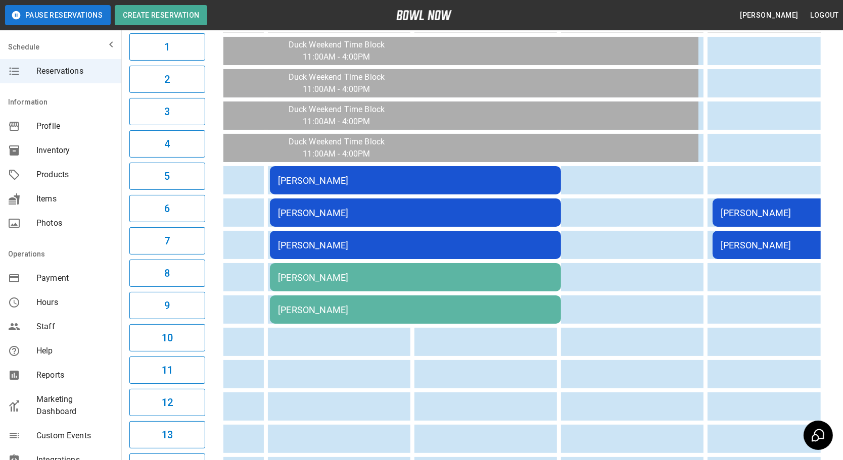
click at [381, 305] on div "Samantha Halabi" at bounding box center [415, 310] width 275 height 11
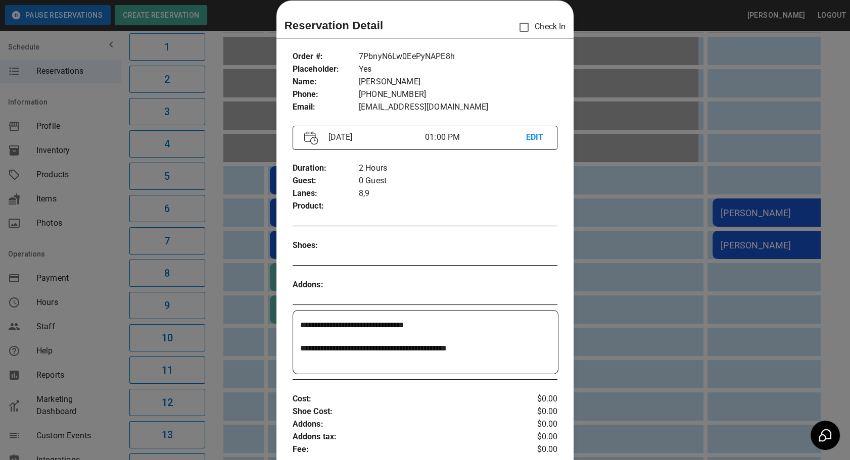
click at [629, 309] on div at bounding box center [425, 230] width 850 height 460
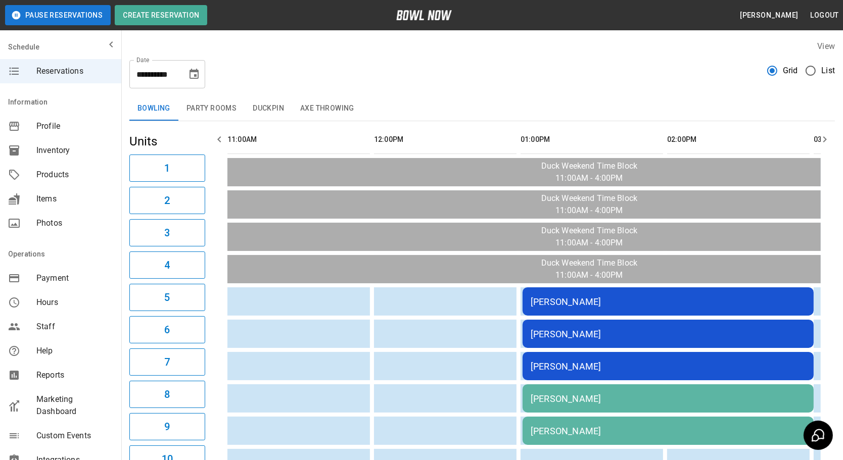
click at [198, 72] on icon "Choose date, selected date is Oct 11, 2025" at bounding box center [194, 74] width 9 height 10
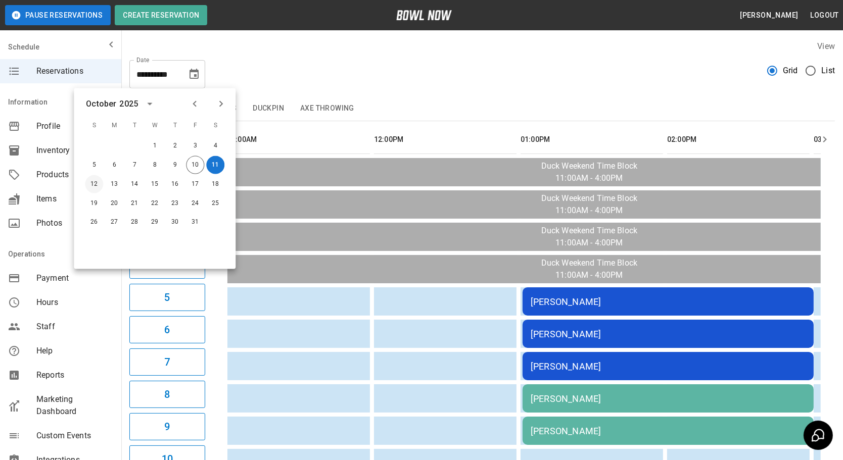
click at [95, 186] on button "12" at bounding box center [94, 184] width 18 height 18
type input "**********"
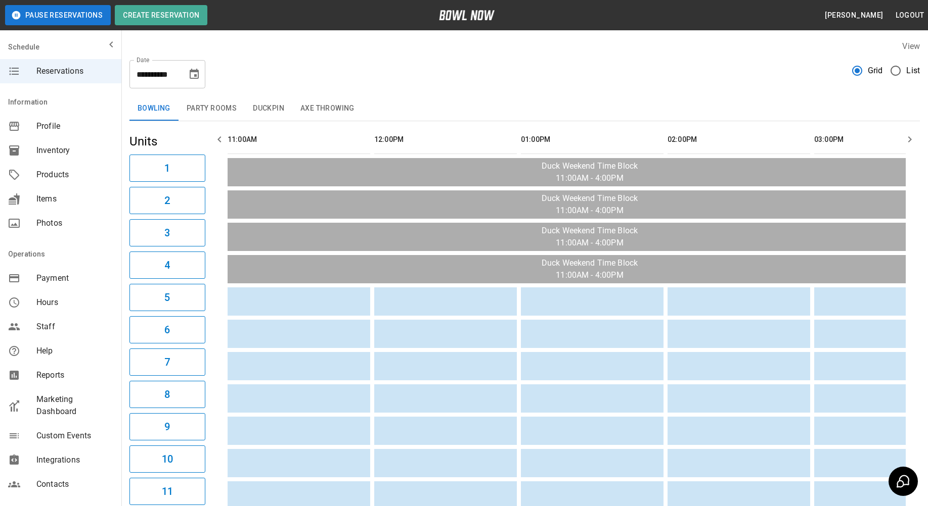
click at [108, 204] on div "Items" at bounding box center [60, 199] width 121 height 24
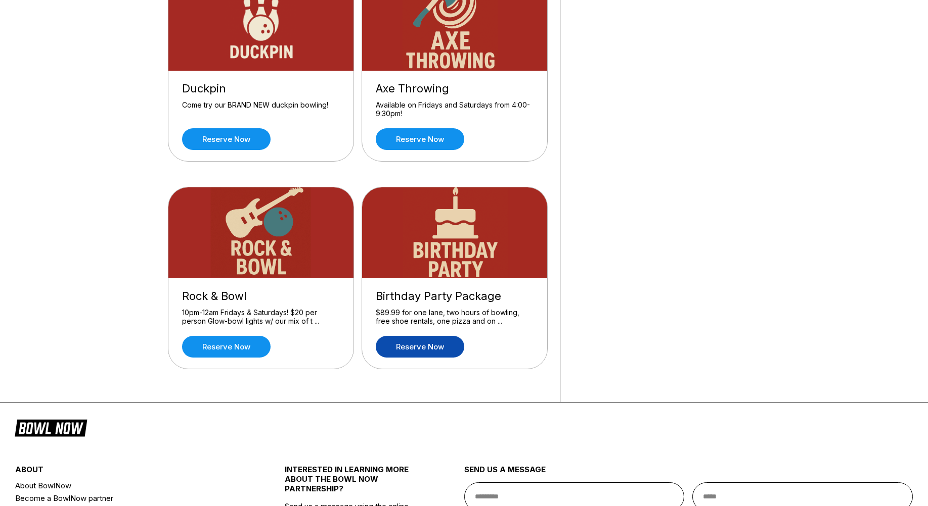
scroll to position [354, 0]
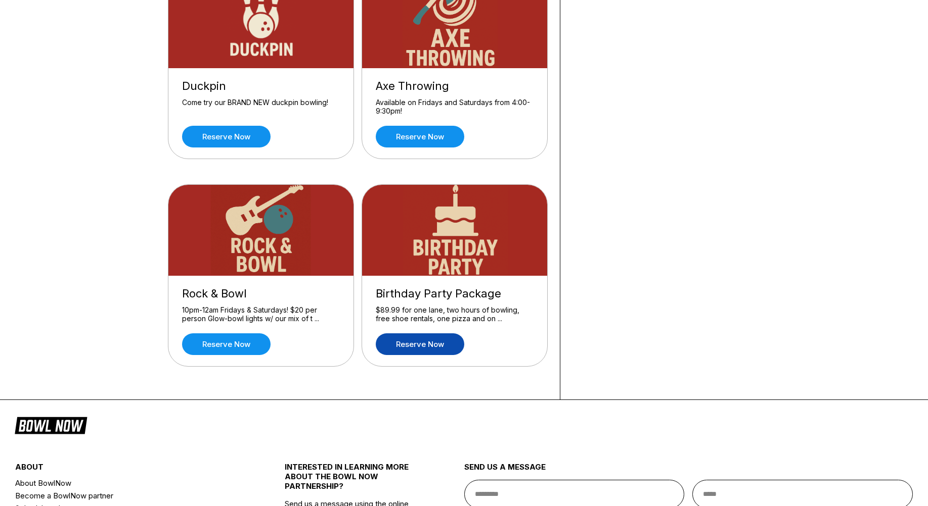
click at [400, 336] on link "Reserve now" at bounding box center [420, 345] width 88 height 22
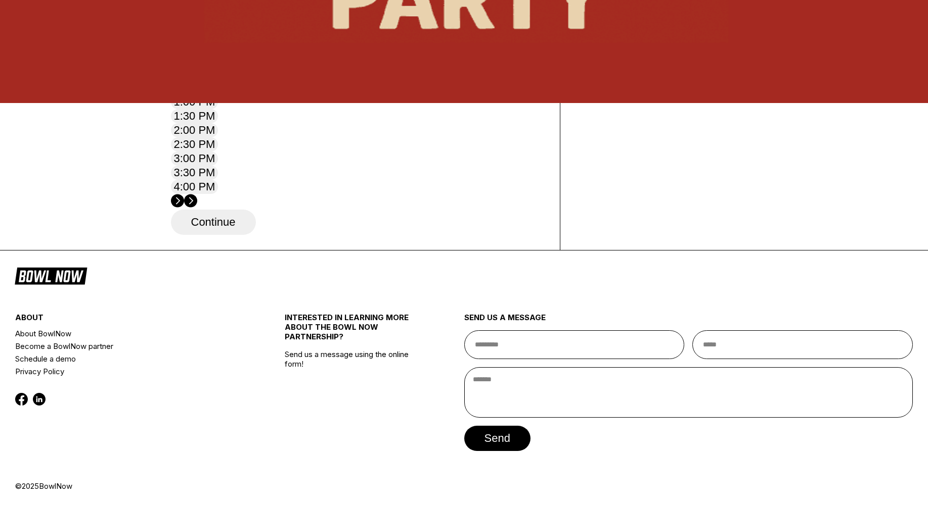
scroll to position [556, 0]
click at [224, 67] on button "11:30 AM" at bounding box center [197, 60] width 53 height 14
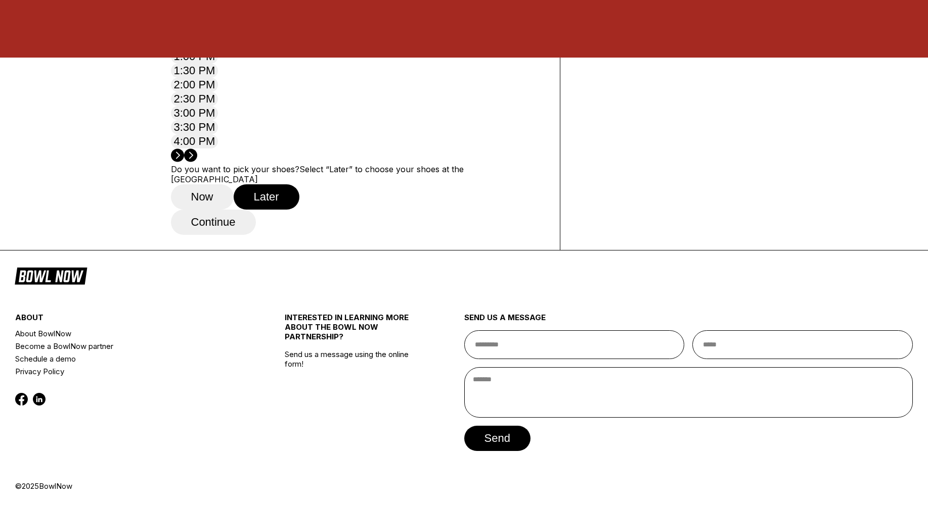
scroll to position [649, 0]
click at [260, 185] on button "Later" at bounding box center [267, 197] width 66 height 25
click at [229, 226] on button "Continue" at bounding box center [213, 222] width 85 height 25
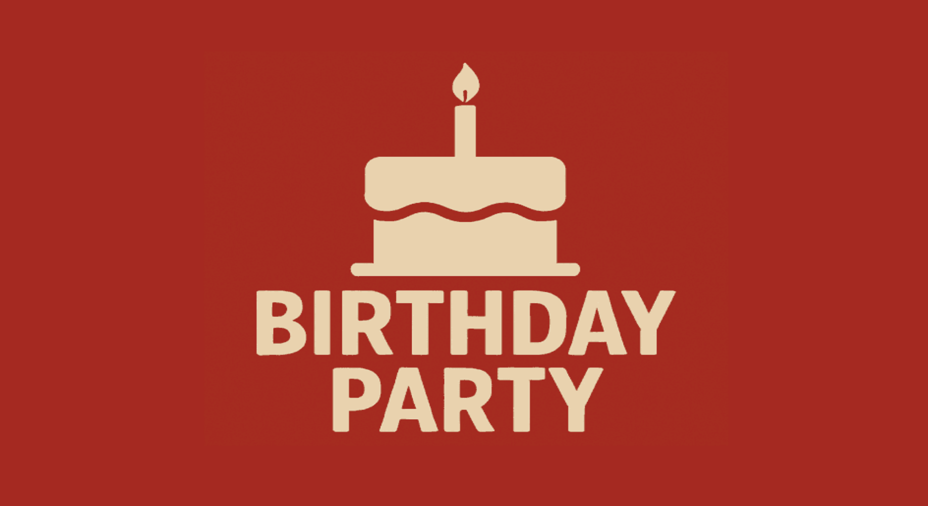
click at [372, 63] on div "Reservation slot expires in 09:57" at bounding box center [358, 67] width 374 height 10
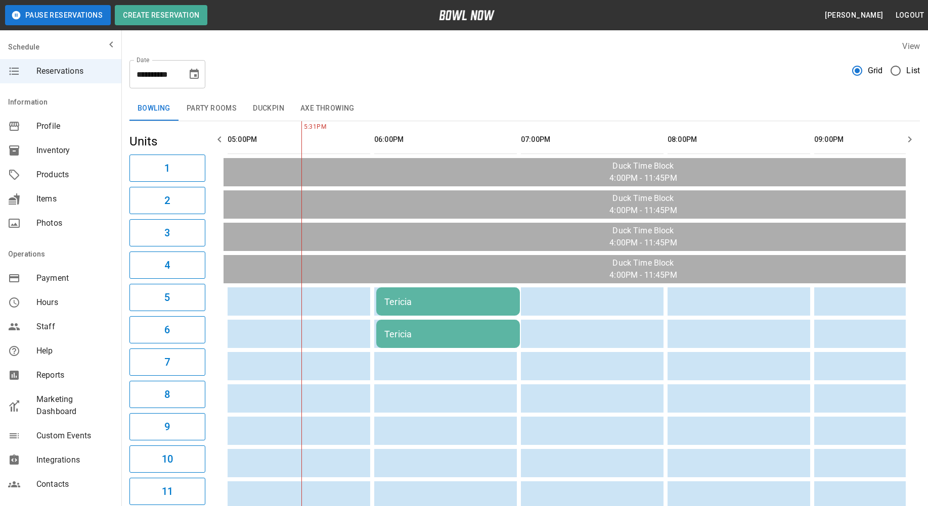
click at [201, 73] on button "Choose date, selected date is Oct 10, 2025" at bounding box center [194, 74] width 20 height 20
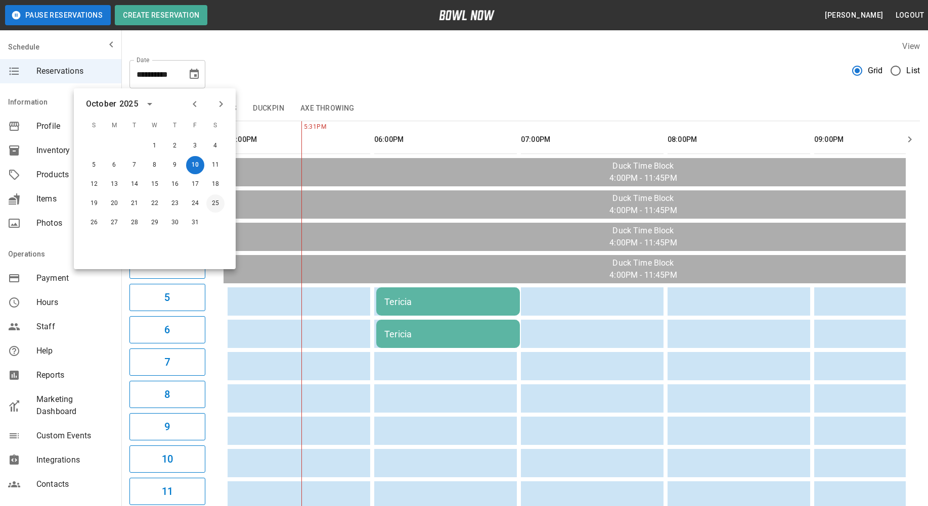
click at [215, 206] on button "25" at bounding box center [215, 204] width 18 height 18
type input "**********"
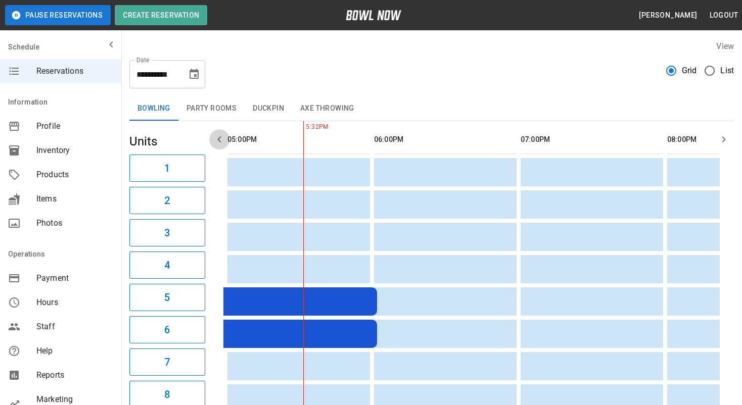
click at [218, 143] on icon "button" at bounding box center [219, 139] width 12 height 12
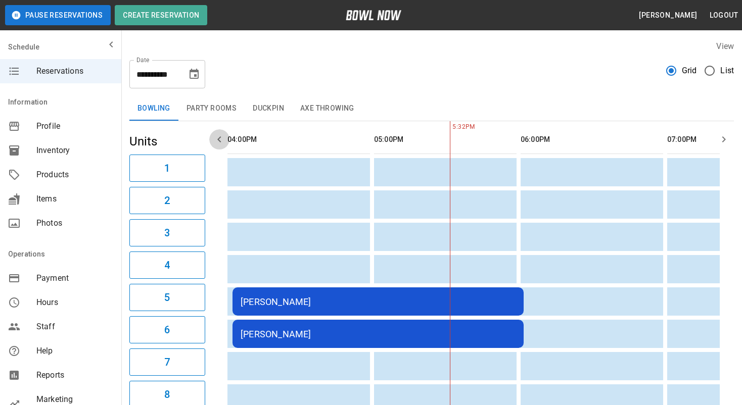
click at [218, 143] on icon "button" at bounding box center [219, 139] width 12 height 12
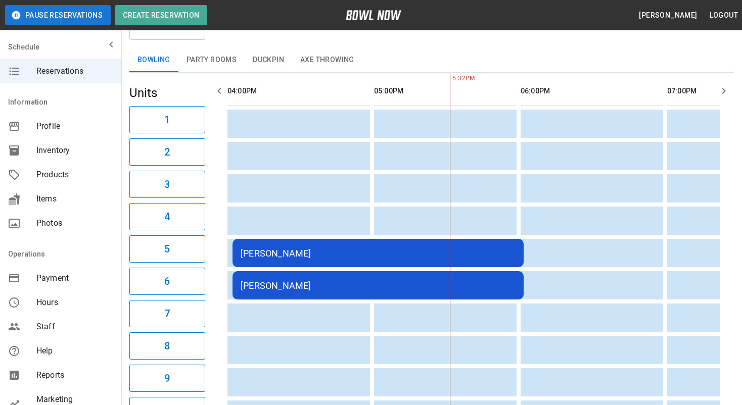
scroll to position [0, 0]
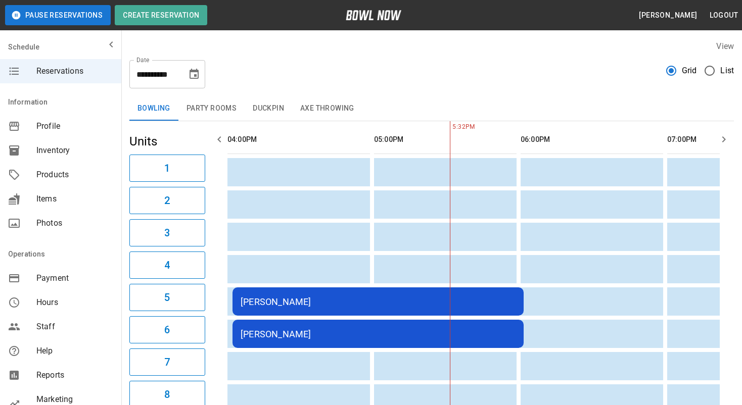
click at [203, 79] on div "**********" at bounding box center [167, 74] width 76 height 28
click at [193, 79] on icon "Choose date, selected date is Oct 25, 2025" at bounding box center [194, 74] width 12 height 12
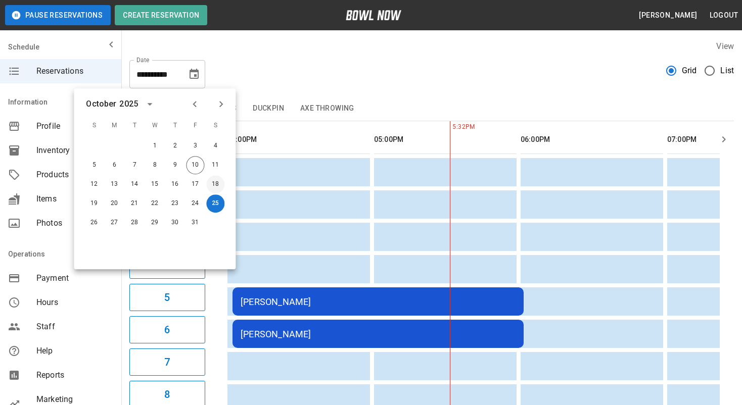
click at [215, 182] on button "18" at bounding box center [215, 184] width 18 height 18
type input "**********"
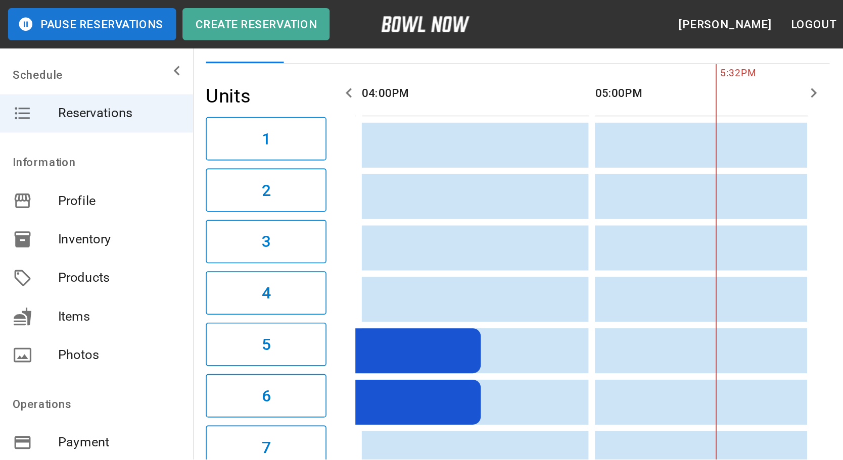
scroll to position [0, 733]
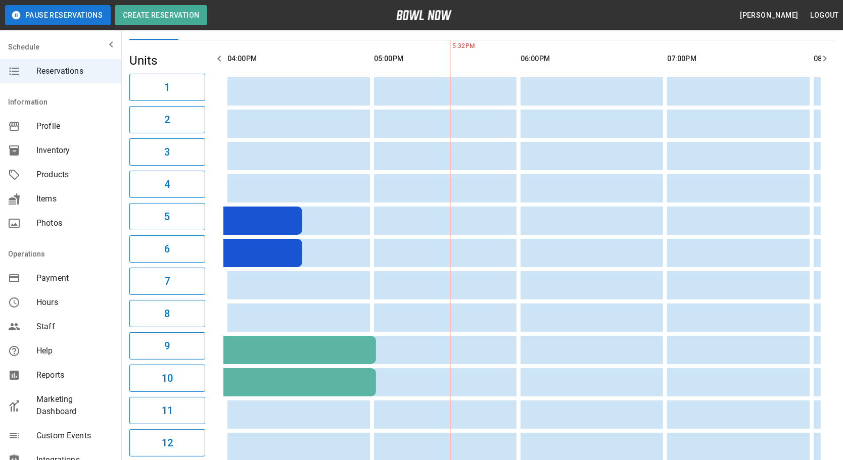
click at [213, 59] on icon "button" at bounding box center [219, 59] width 12 height 12
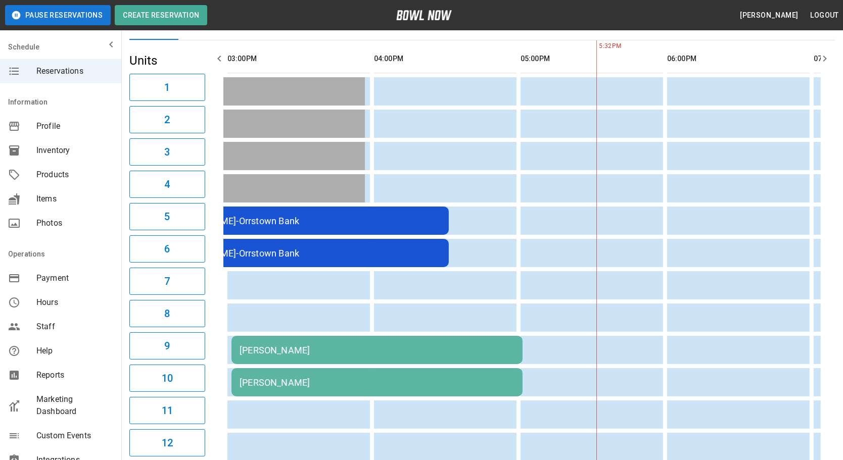
click at [213, 59] on icon "button" at bounding box center [219, 59] width 12 height 12
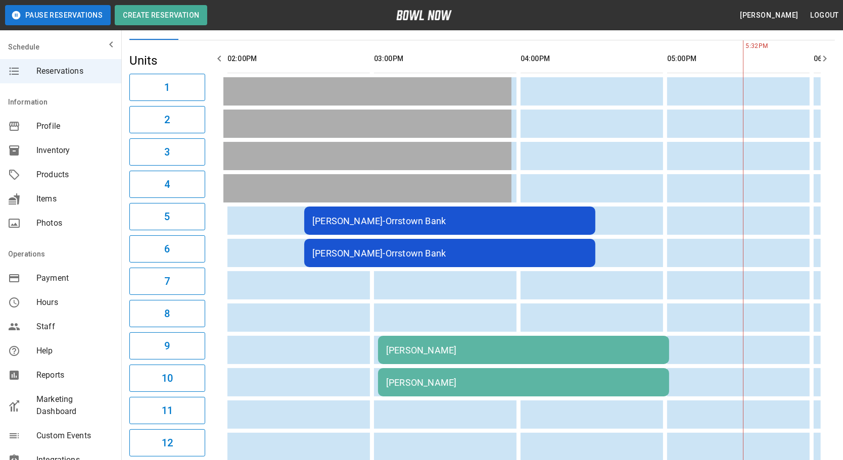
click at [213, 59] on icon "button" at bounding box center [219, 59] width 12 height 12
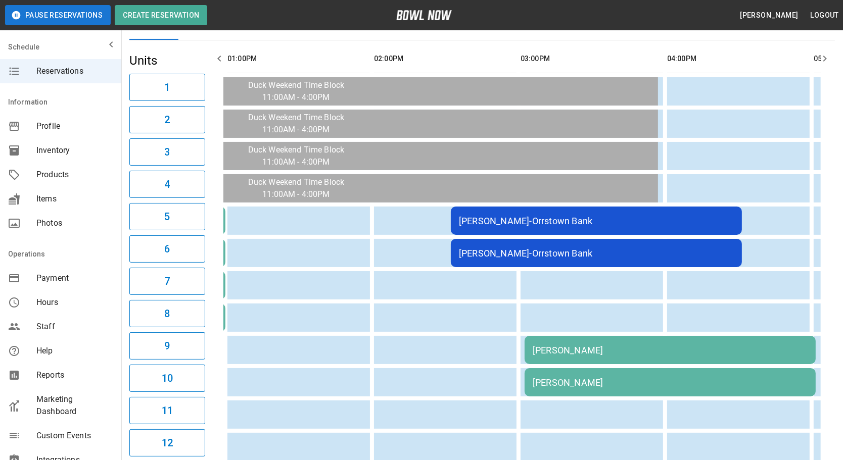
click at [215, 58] on icon "button" at bounding box center [219, 59] width 12 height 12
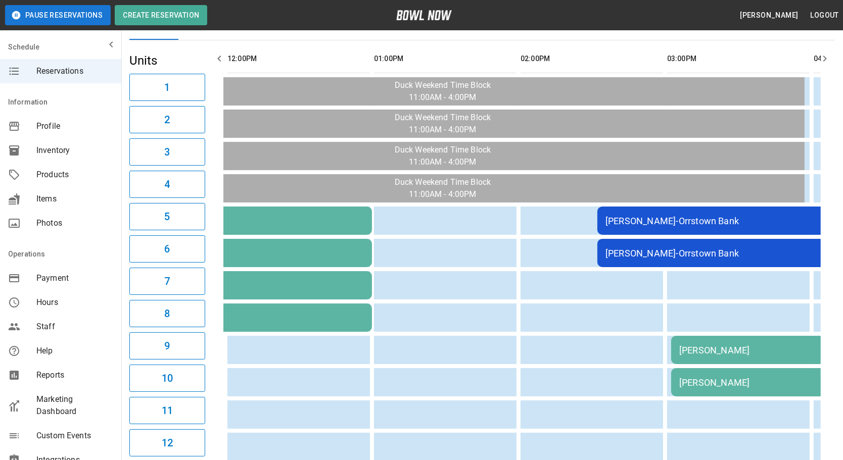
click at [697, 345] on div "Samantha Halabi" at bounding box center [816, 350] width 275 height 11
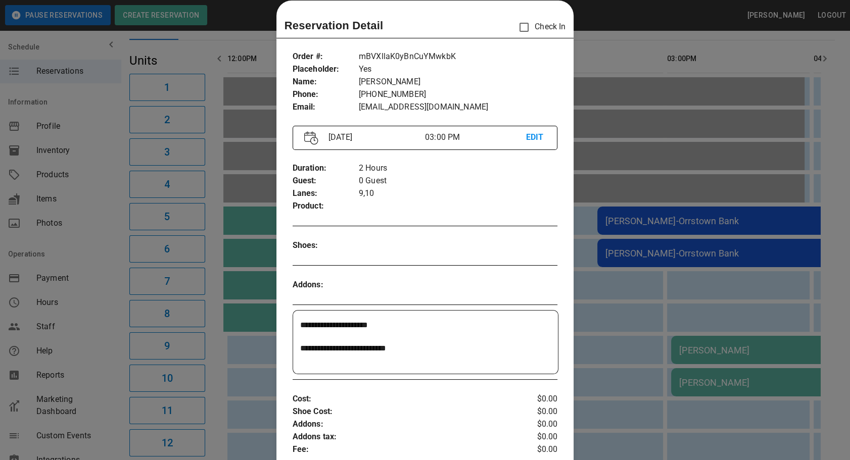
click at [794, 288] on div at bounding box center [425, 230] width 850 height 460
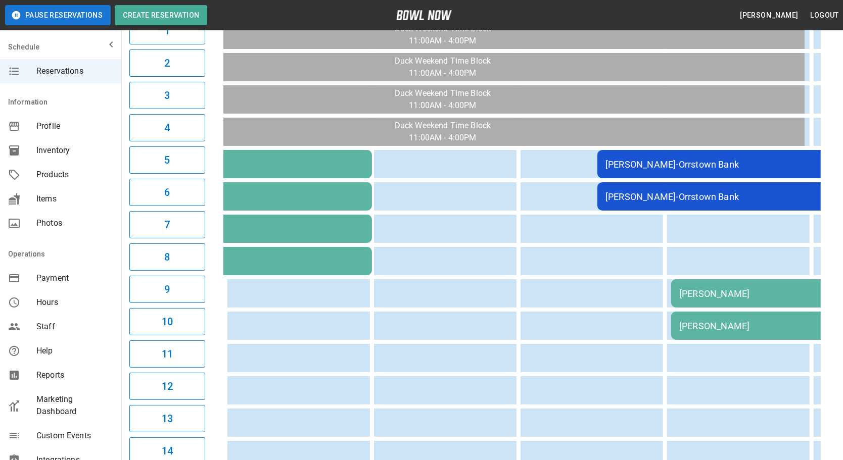
click at [681, 292] on div "Samantha Halabi" at bounding box center [816, 294] width 275 height 11
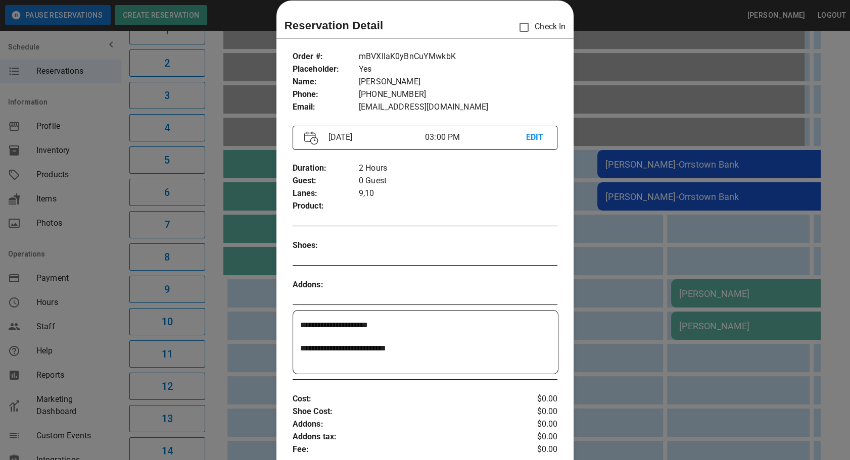
drag, startPoint x: 682, startPoint y: 288, endPoint x: 386, endPoint y: 337, distance: 300.7
click at [386, 337] on textarea "**********" at bounding box center [424, 342] width 249 height 47
click at [423, 355] on textarea "**********" at bounding box center [424, 342] width 249 height 47
drag, startPoint x: 403, startPoint y: 347, endPoint x: 233, endPoint y: 347, distance: 170.9
click at [233, 347] on div "**********" at bounding box center [425, 230] width 850 height 460
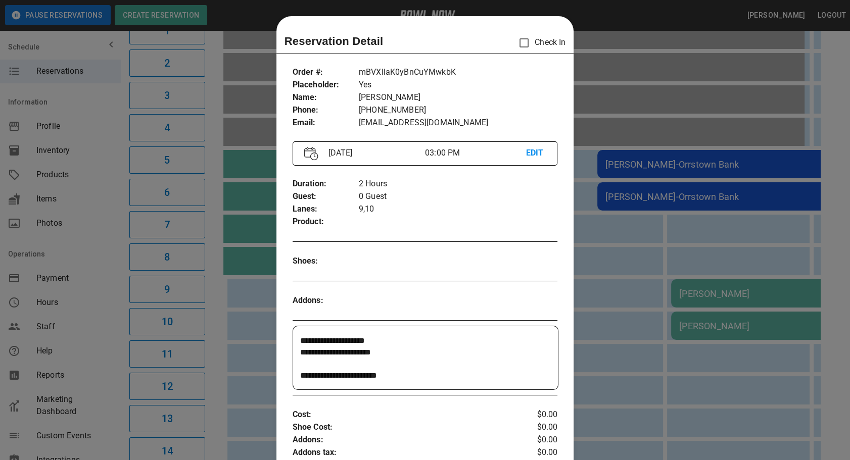
type textarea "**********"
click at [587, 239] on div at bounding box center [425, 230] width 850 height 460
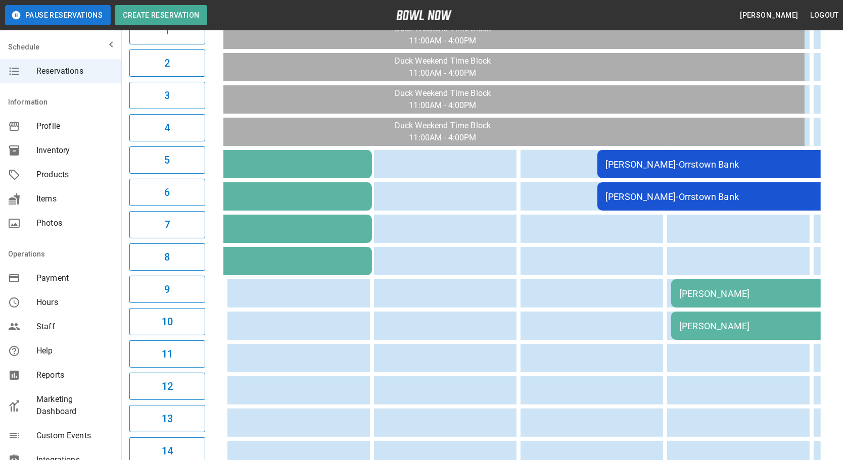
click at [725, 324] on div "Samantha Halabi" at bounding box center [816, 326] width 275 height 11
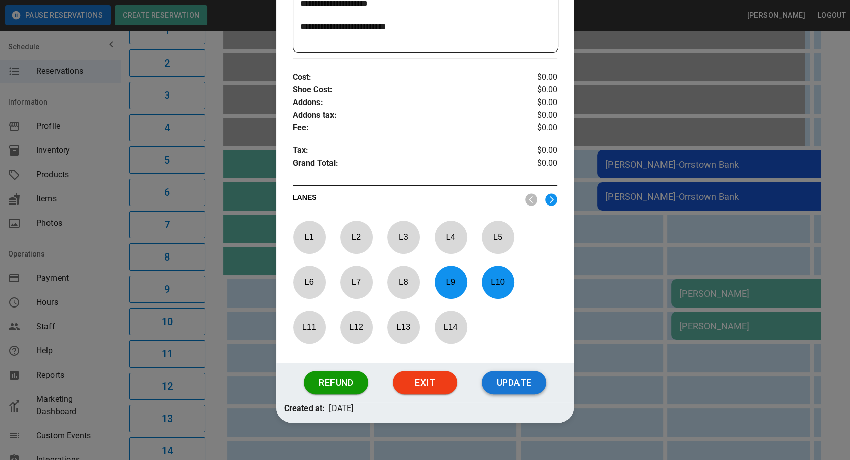
click at [521, 385] on button "Update" at bounding box center [514, 383] width 65 height 24
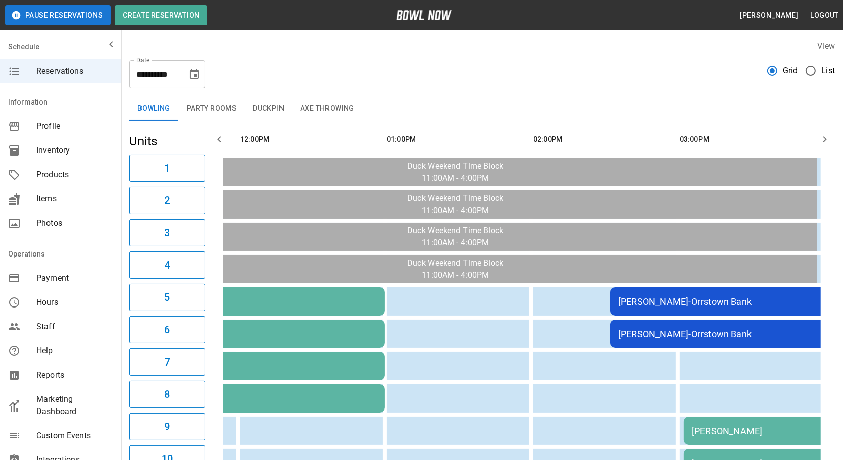
scroll to position [0, 127]
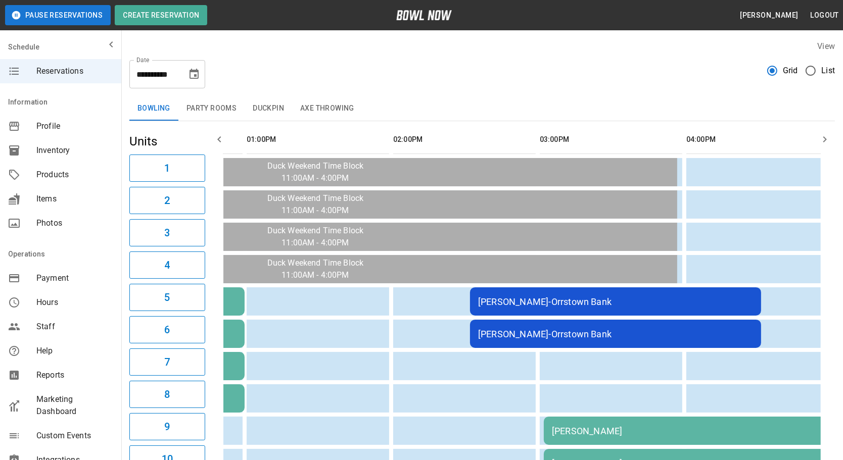
click at [204, 72] on div "**********" at bounding box center [167, 74] width 76 height 28
click at [186, 76] on button "Choose date, selected date is Oct 18, 2025" at bounding box center [194, 74] width 20 height 20
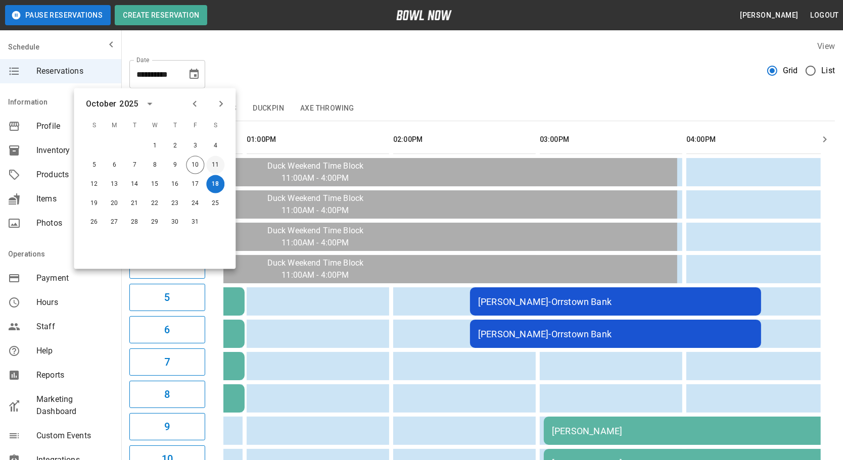
click at [214, 172] on button "11" at bounding box center [215, 165] width 18 height 18
click at [498, 59] on div "**********" at bounding box center [482, 70] width 706 height 36
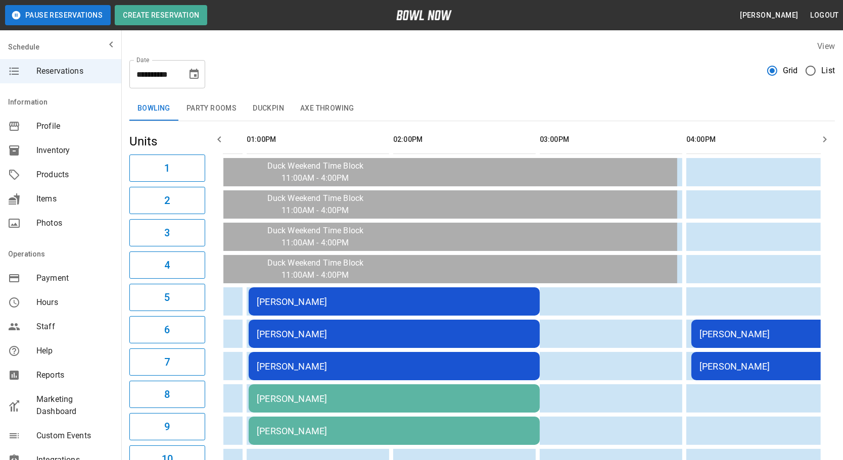
click at [437, 84] on div "**********" at bounding box center [482, 70] width 706 height 36
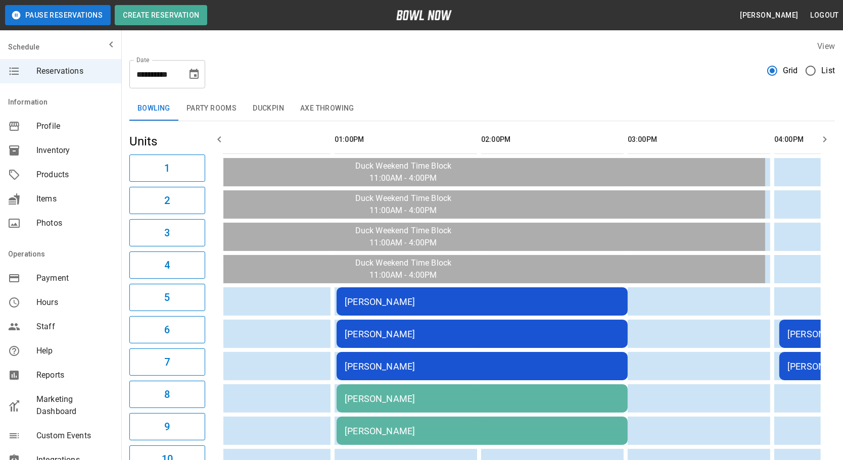
click at [197, 74] on icon "Choose date, selected date is Oct 11, 2025" at bounding box center [194, 74] width 12 height 12
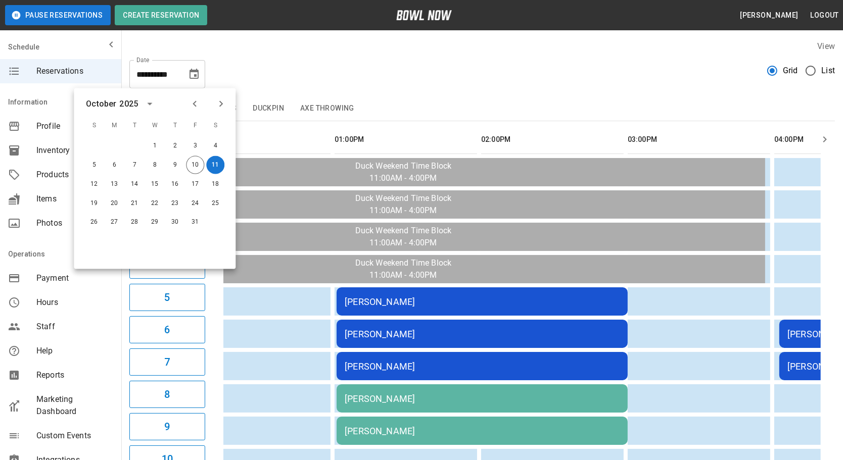
click at [441, 84] on div "**********" at bounding box center [482, 70] width 706 height 36
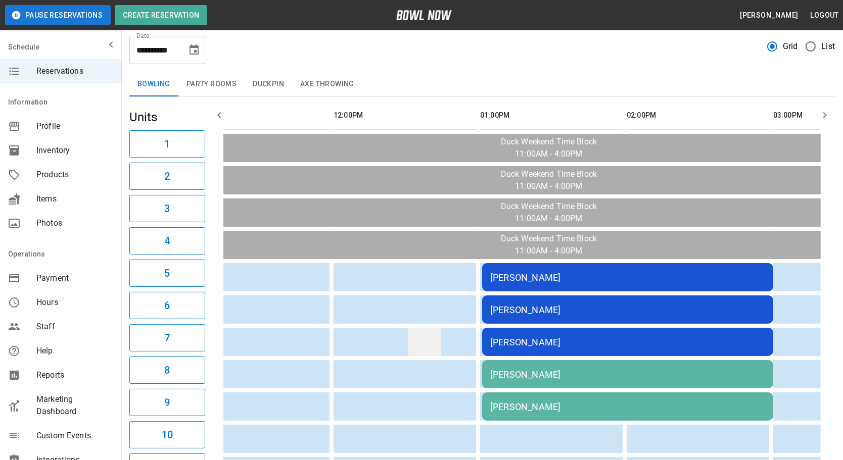
scroll to position [0, 0]
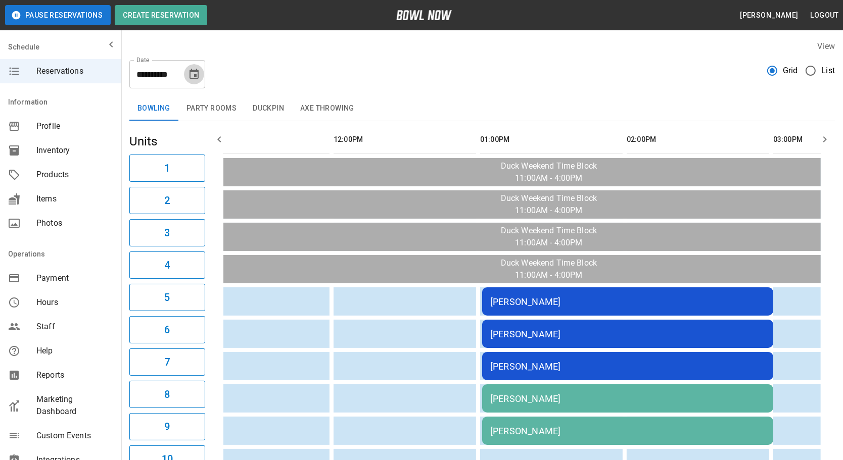
click at [198, 75] on icon "Choose date, selected date is Oct 11, 2025" at bounding box center [194, 74] width 9 height 10
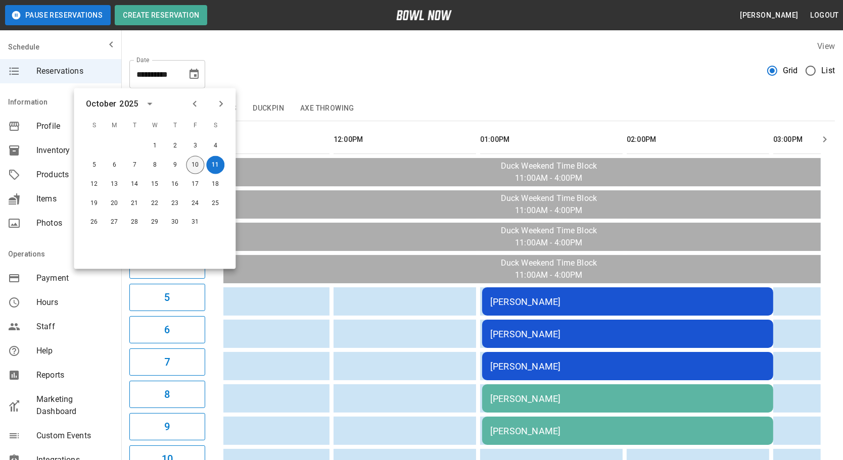
click at [197, 162] on button "10" at bounding box center [195, 165] width 18 height 18
type input "**********"
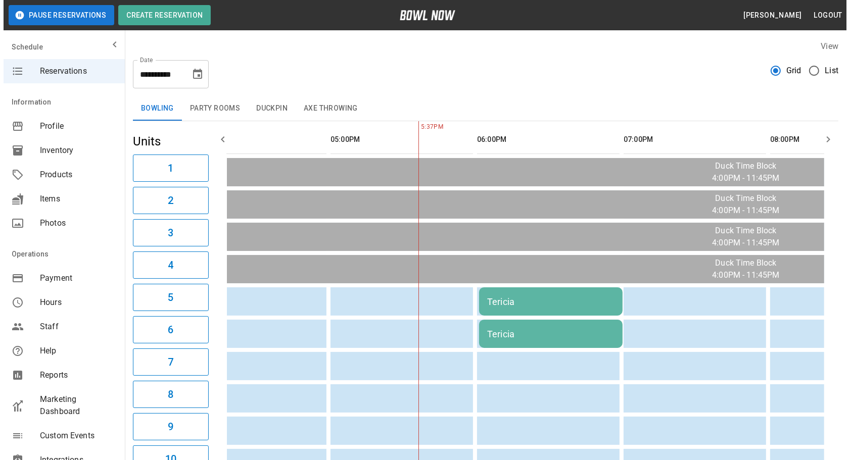
scroll to position [0, 61]
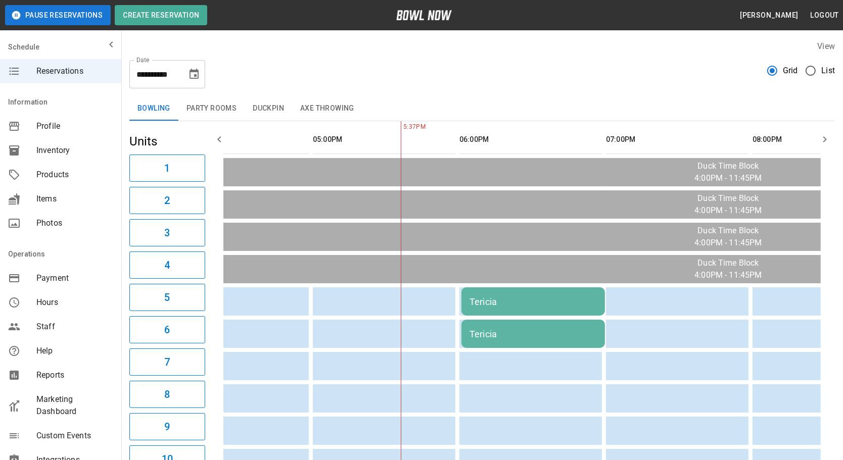
click at [495, 336] on div "Tericia" at bounding box center [533, 334] width 127 height 11
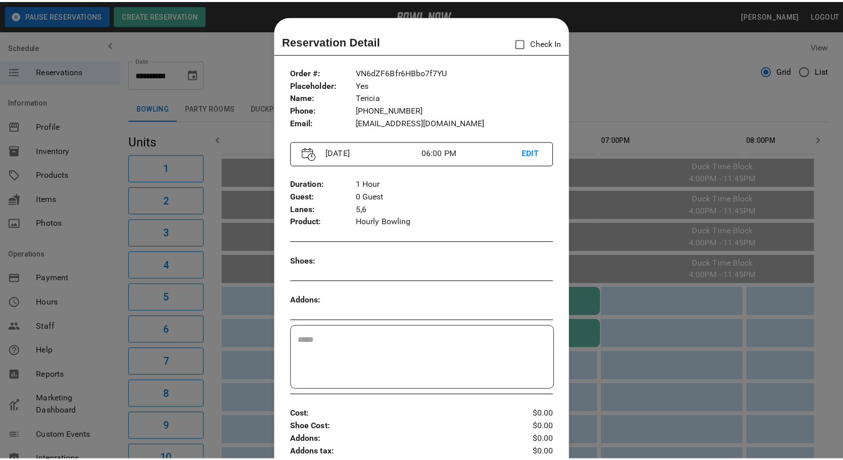
scroll to position [16, 0]
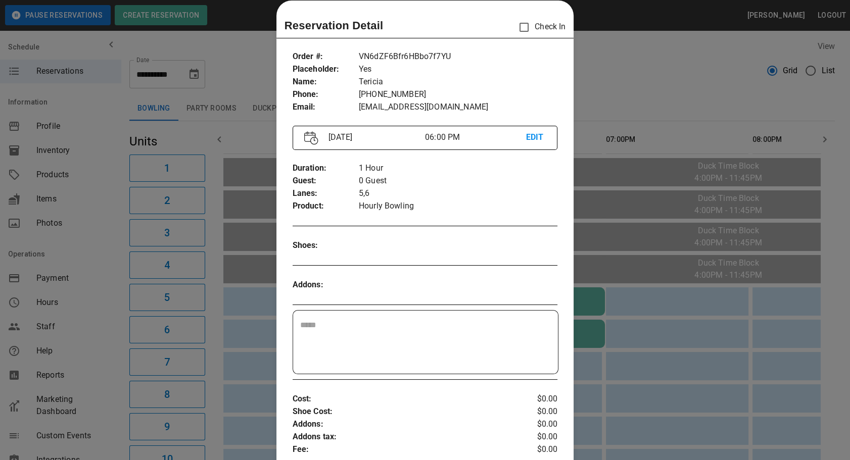
click at [648, 54] on div at bounding box center [425, 230] width 850 height 460
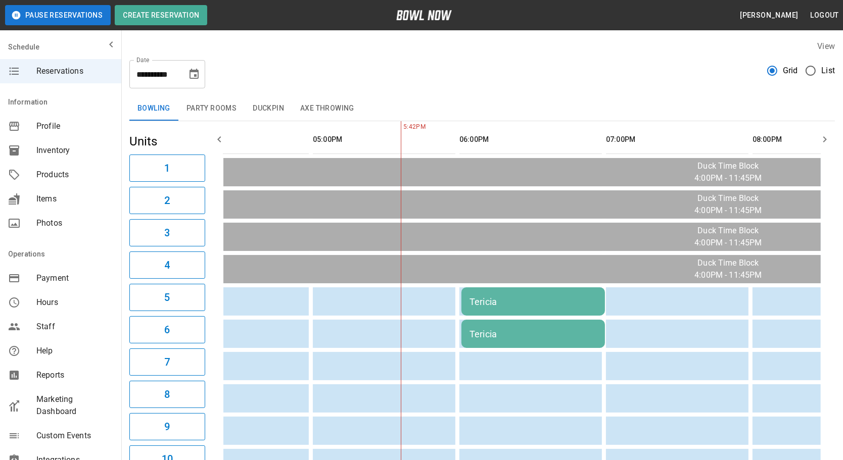
click at [257, 108] on button "Duckpin" at bounding box center [269, 109] width 48 height 24
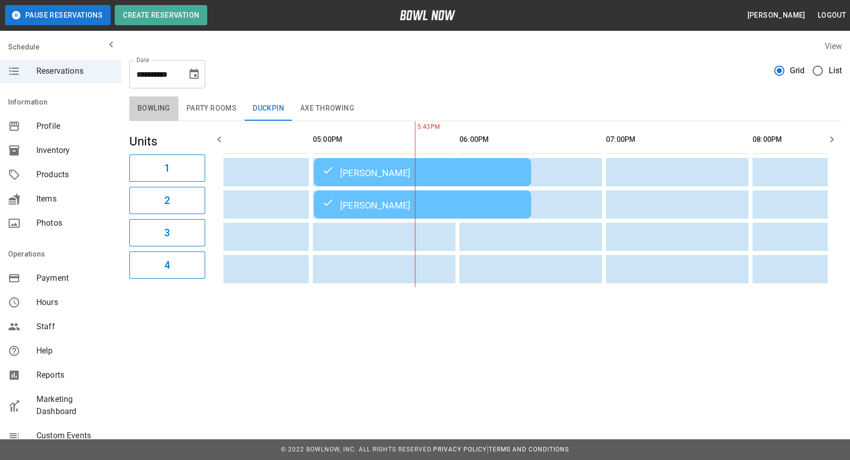
click at [166, 106] on button "Bowling" at bounding box center [153, 109] width 49 height 24
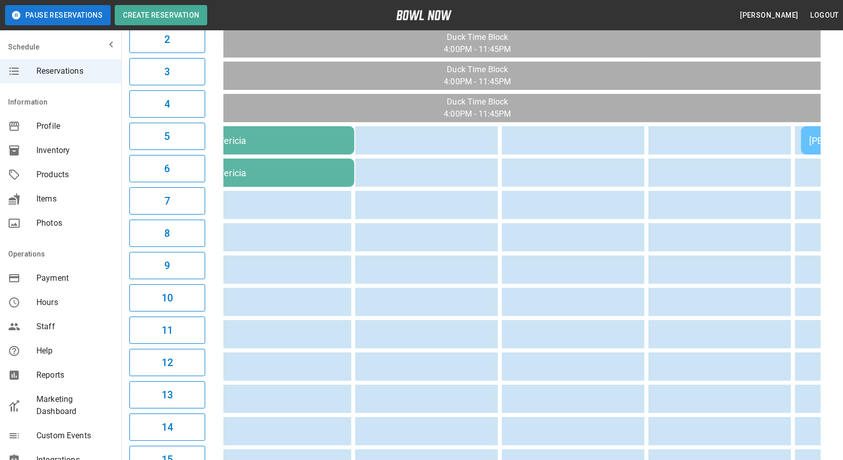
scroll to position [0, 308]
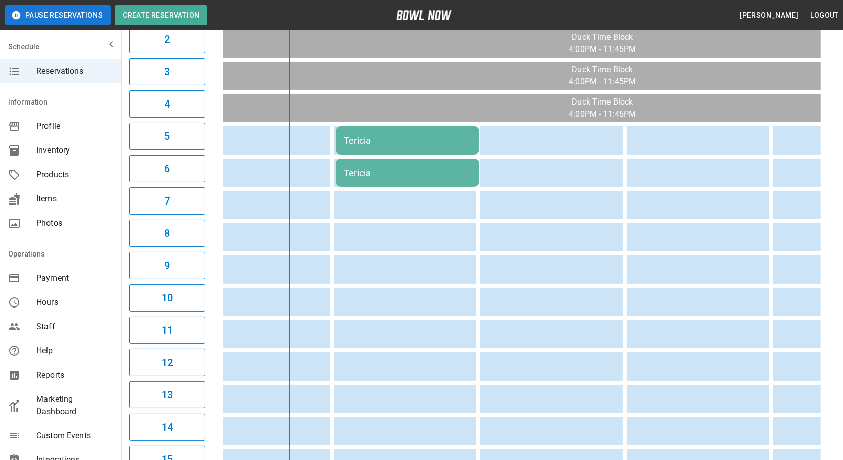
click at [425, 138] on div "Tericia" at bounding box center [407, 140] width 127 height 11
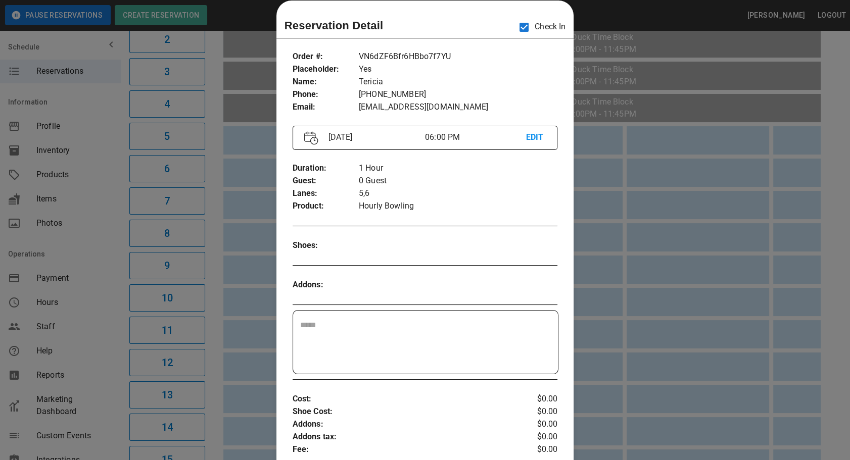
scroll to position [0, 293]
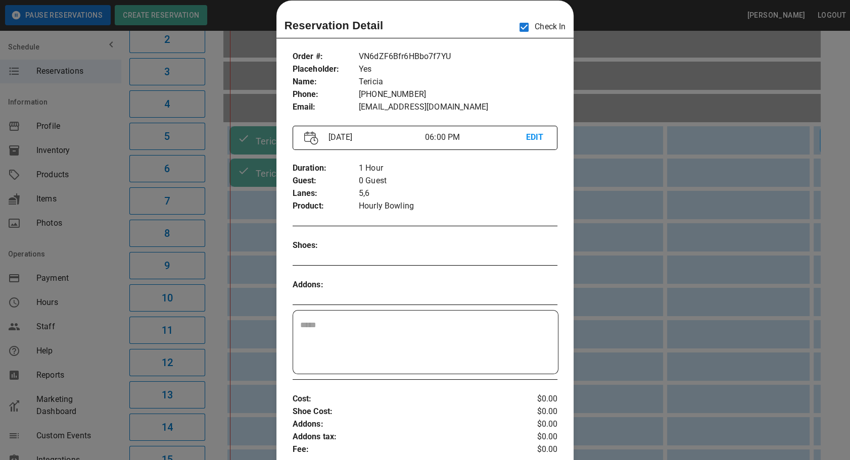
click at [749, 196] on div at bounding box center [425, 230] width 850 height 460
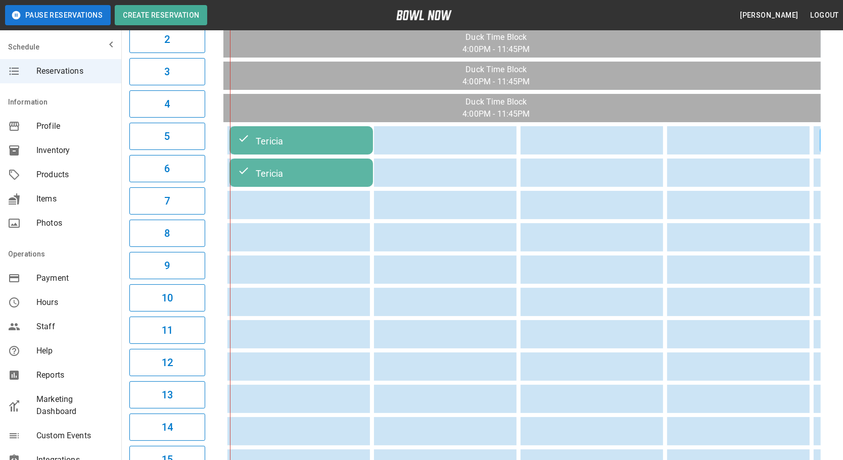
click at [278, 182] on td "Tericia" at bounding box center [301, 173] width 144 height 28
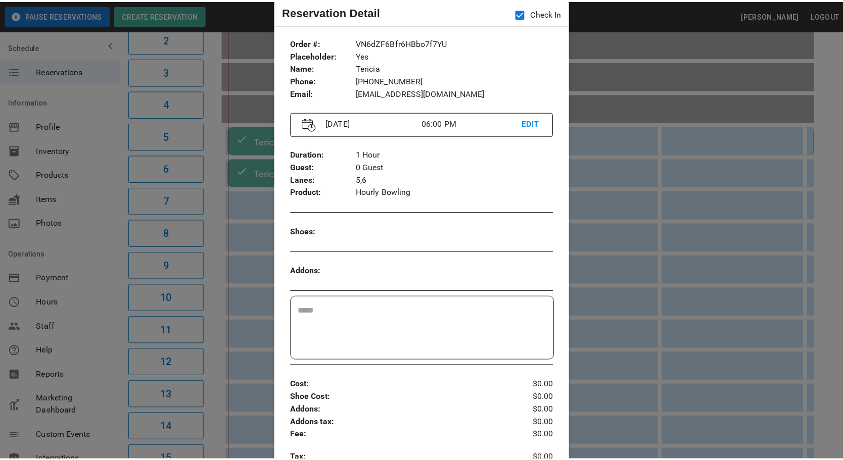
scroll to position [0, 0]
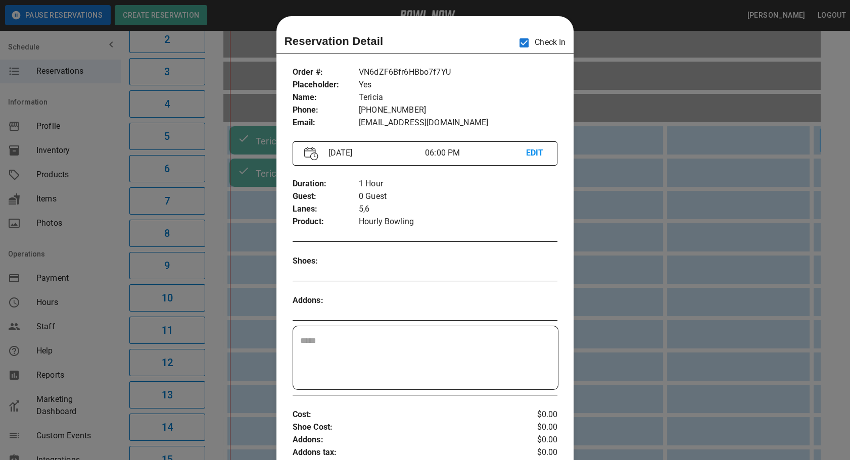
click at [652, 364] on div at bounding box center [425, 230] width 850 height 460
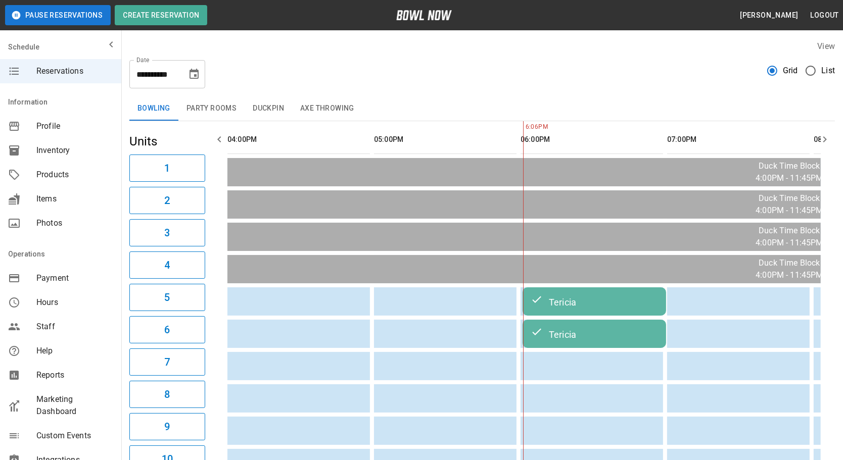
click at [330, 115] on button "Axe Throwing" at bounding box center [327, 109] width 70 height 24
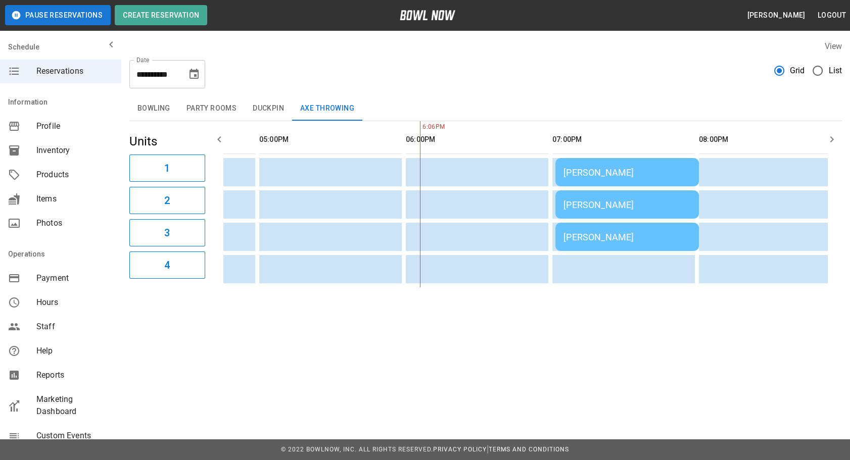
scroll to position [0, 142]
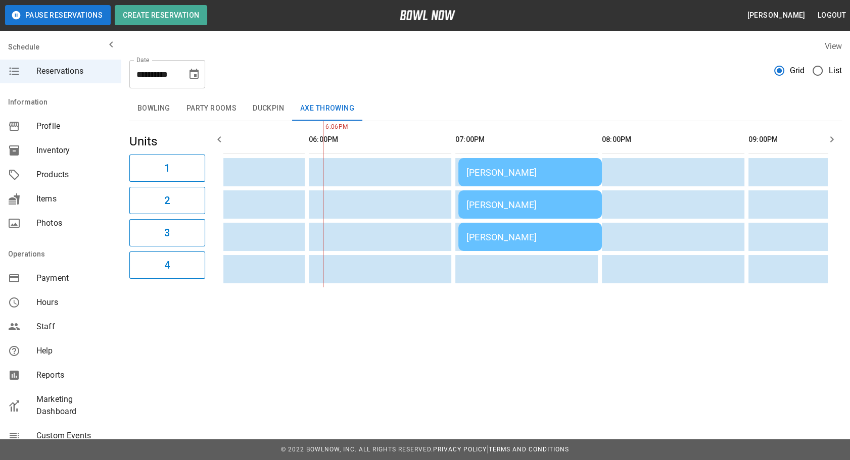
click at [465, 243] on td "DANIELLE CIOFFI" at bounding box center [530, 237] width 144 height 28
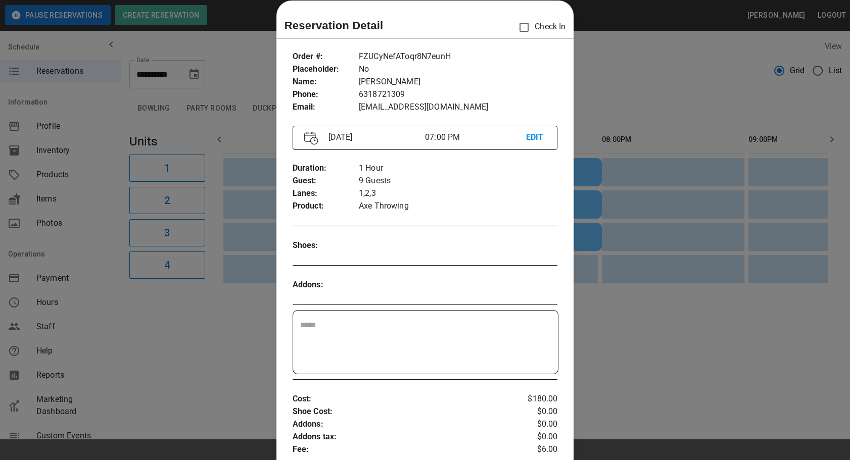
click at [657, 232] on div at bounding box center [425, 230] width 850 height 460
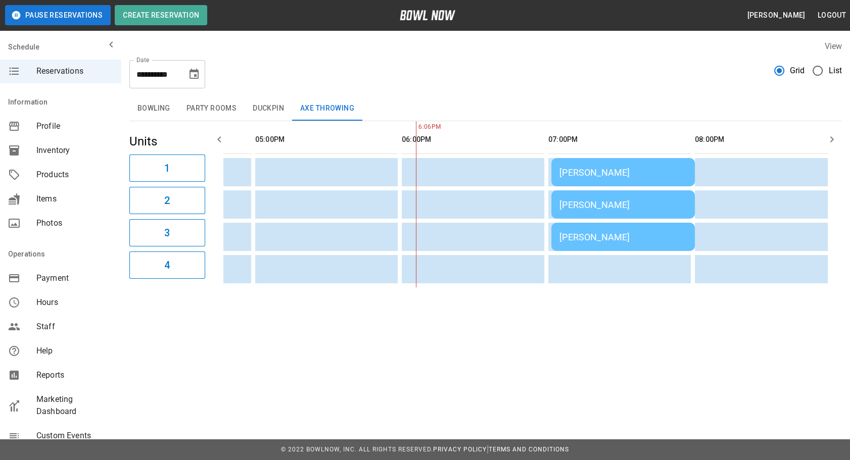
click at [154, 114] on button "Bowling" at bounding box center [153, 109] width 49 height 24
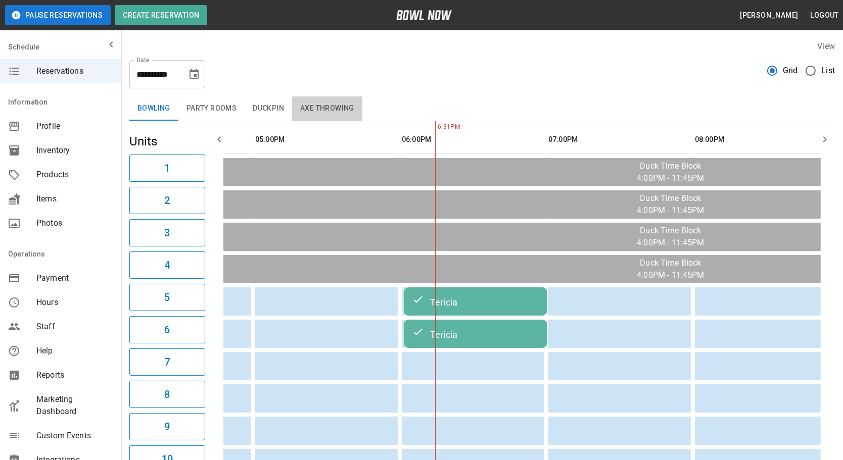
click at [330, 109] on button "Axe Throwing" at bounding box center [327, 109] width 70 height 24
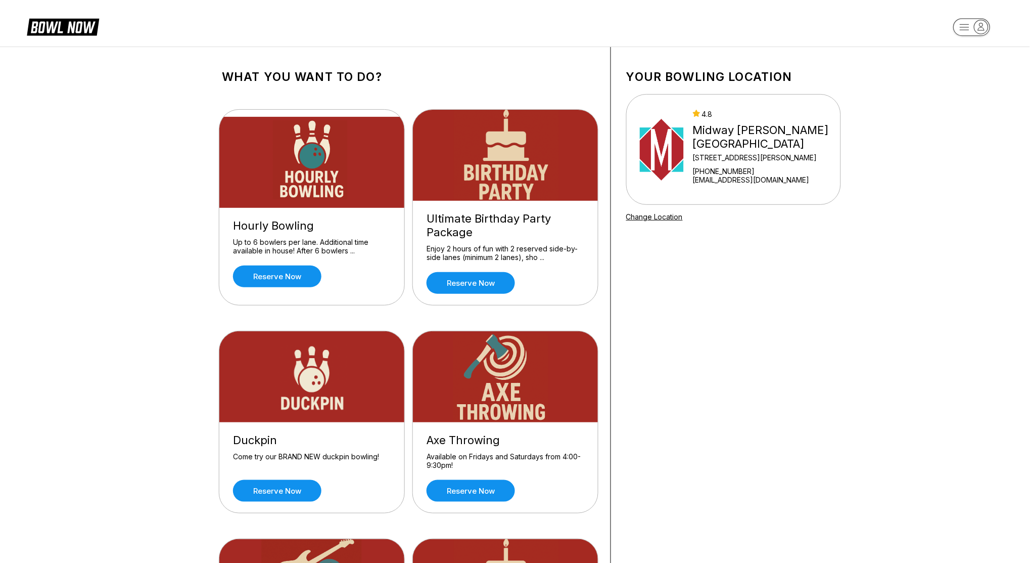
click at [486, 57] on div "What you want to do? Hourly Bowling Up to 6 bowlers per lane. Additional time a…" at bounding box center [409, 400] width 404 height 707
click at [488, 41] on header at bounding box center [515, 23] width 1030 height 47
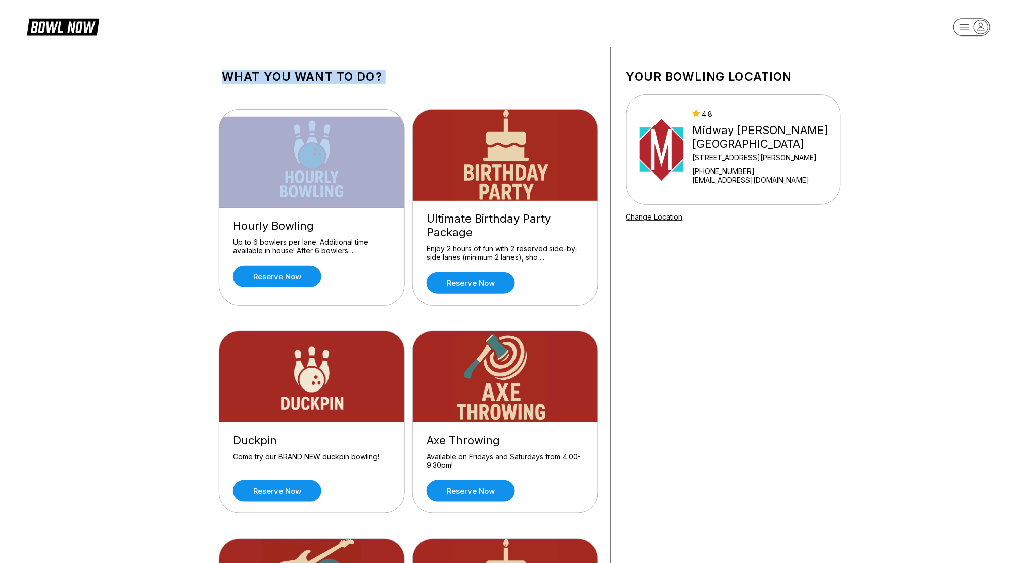
click at [489, 41] on header at bounding box center [515, 23] width 1030 height 47
drag, startPoint x: 489, startPoint y: 41, endPoint x: 426, endPoint y: 65, distance: 67.0
click at [423, 58] on div "What you want to do? Hourly Bowling Up to 6 bowlers per lane. Additional time a…" at bounding box center [409, 400] width 404 height 707
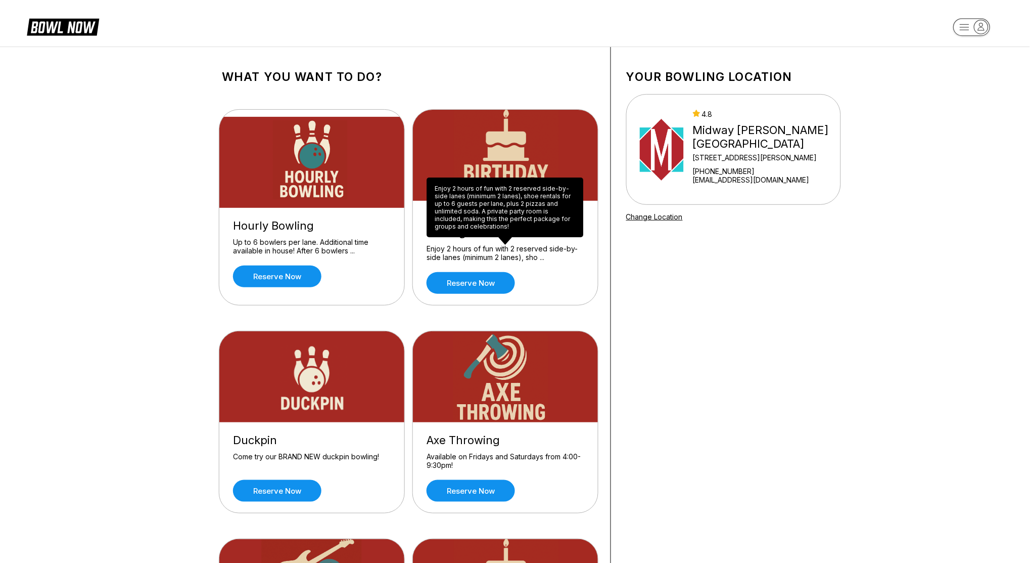
click at [469, 248] on div "Enjoy 2 hours of fun with 2 reserved side-by-side lanes (minimum 2 lanes), sho …" at bounding box center [506, 253] width 158 height 18
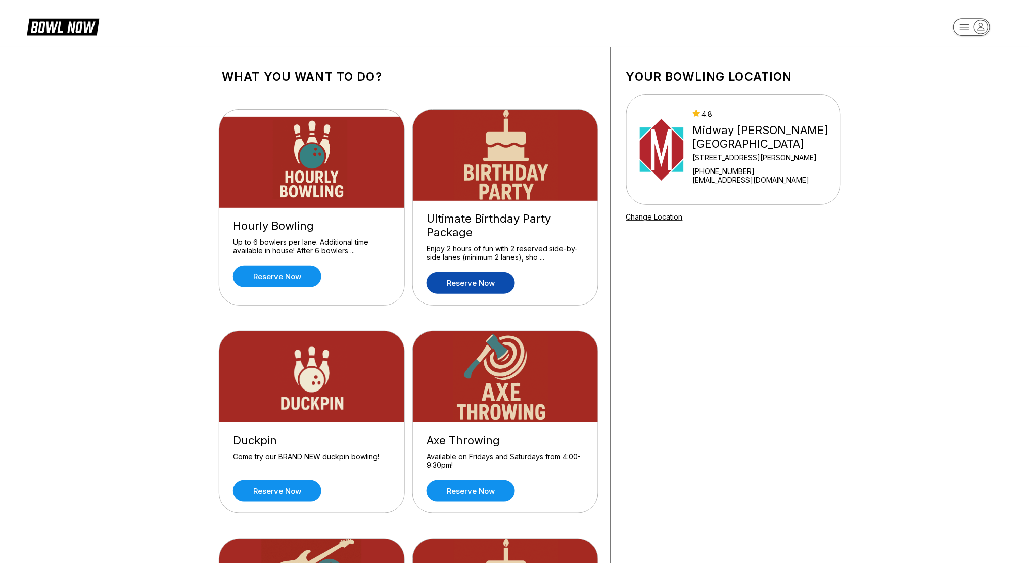
click at [481, 280] on link "Reserve now" at bounding box center [471, 283] width 88 height 22
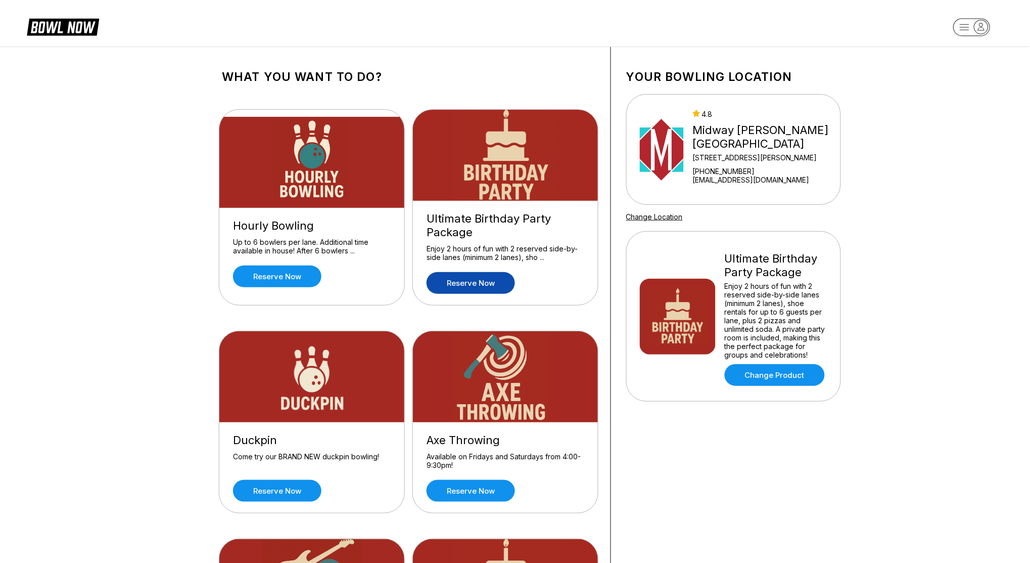
click at [494, 278] on link "Reserve now" at bounding box center [471, 283] width 88 height 22
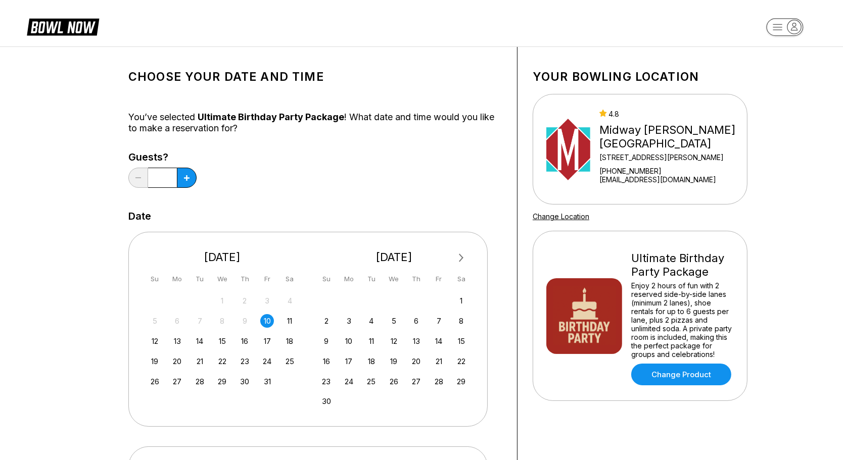
click at [775, 187] on div "Choose your Date and time You’ve selected Ultimate Birthday Party Package ! Wha…" at bounding box center [421, 345] width 843 height 596
click at [605, 66] on div "Your bowling location 4.8 [GEOGRAPHIC_DATA][PERSON_NAME][GEOGRAPHIC_DATA] [STRE…" at bounding box center [640, 344] width 245 height 595
